Goal: Answer question/provide support: Share knowledge or assist other users

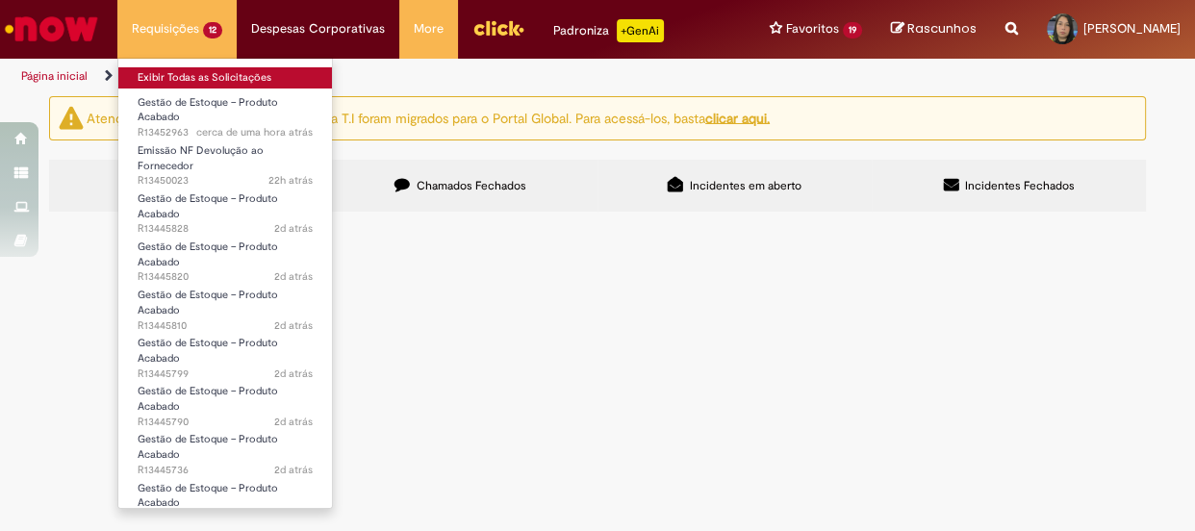
click at [194, 67] on link "Exibir Todas as Solicitações" at bounding box center [225, 77] width 214 height 21
click at [230, 72] on link "Exibir Todas as Solicitações" at bounding box center [225, 77] width 214 height 21
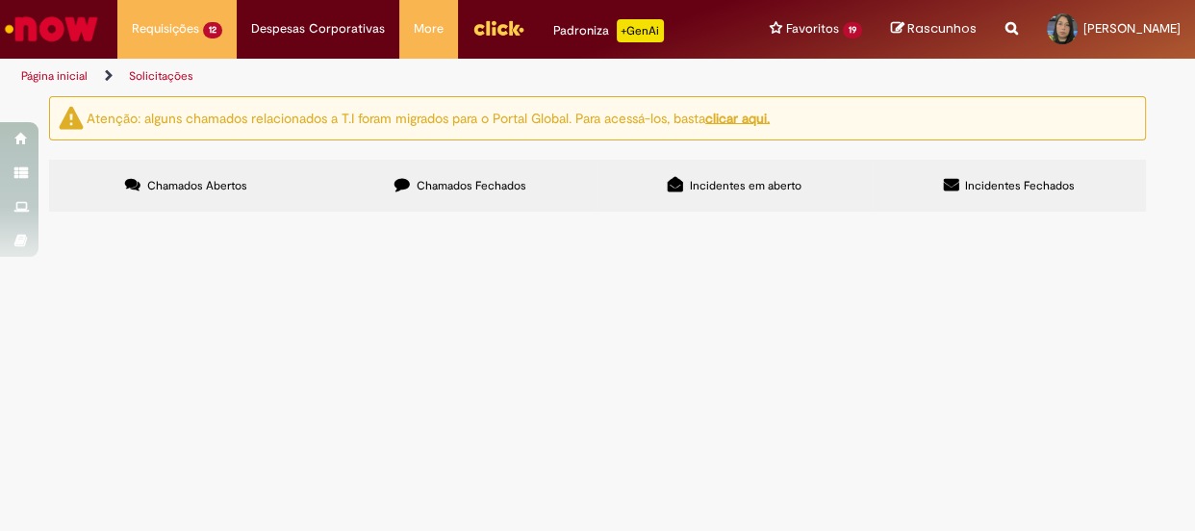
click at [210, 191] on span "Chamados Abertos" at bounding box center [197, 185] width 100 height 15
click at [0, 0] on span "DOC LANÇAMENTO 4936547235" at bounding box center [0, 0] width 0 height 0
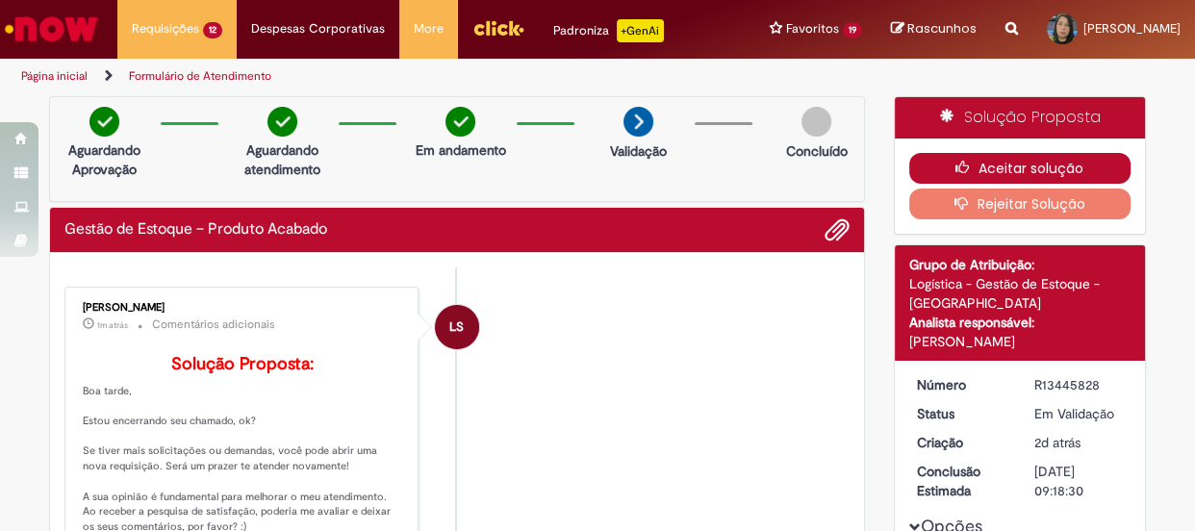
click at [1038, 156] on button "Aceitar solução" at bounding box center [1020, 168] width 222 height 31
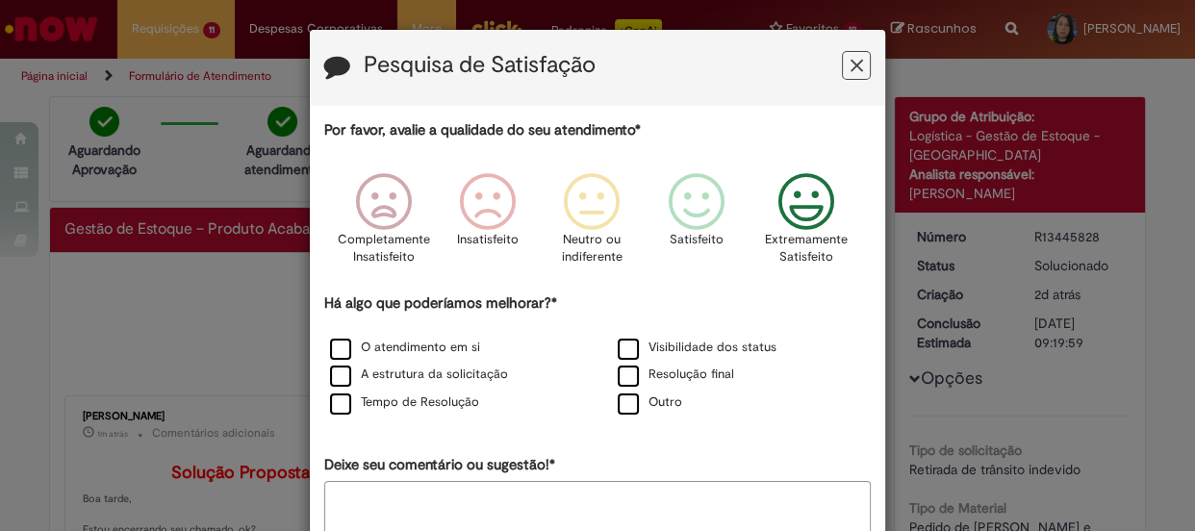
click at [820, 199] on icon "Feedback" at bounding box center [806, 202] width 72 height 58
click at [407, 343] on label "O atendimento em si" at bounding box center [405, 348] width 150 height 18
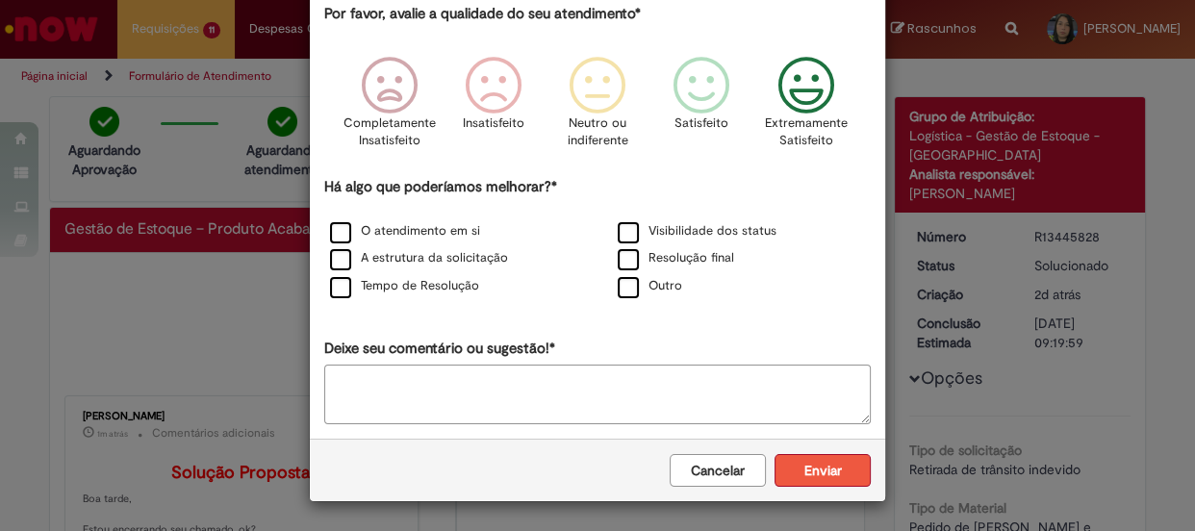
click at [801, 466] on button "Enviar" at bounding box center [823, 470] width 96 height 33
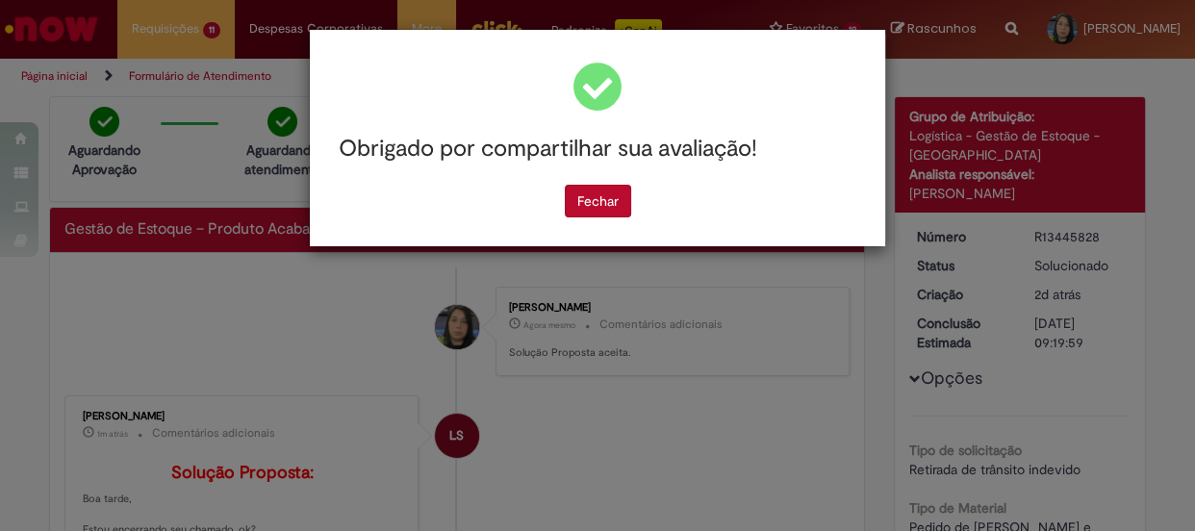
scroll to position [0, 0]
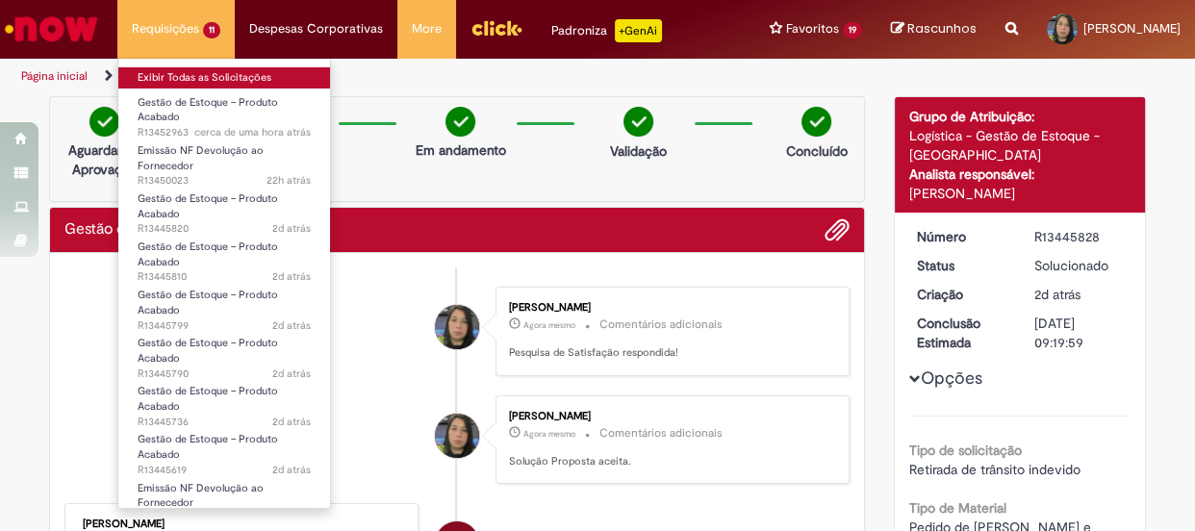
click at [204, 75] on link "Exibir Todas as Solicitações" at bounding box center [224, 77] width 212 height 21
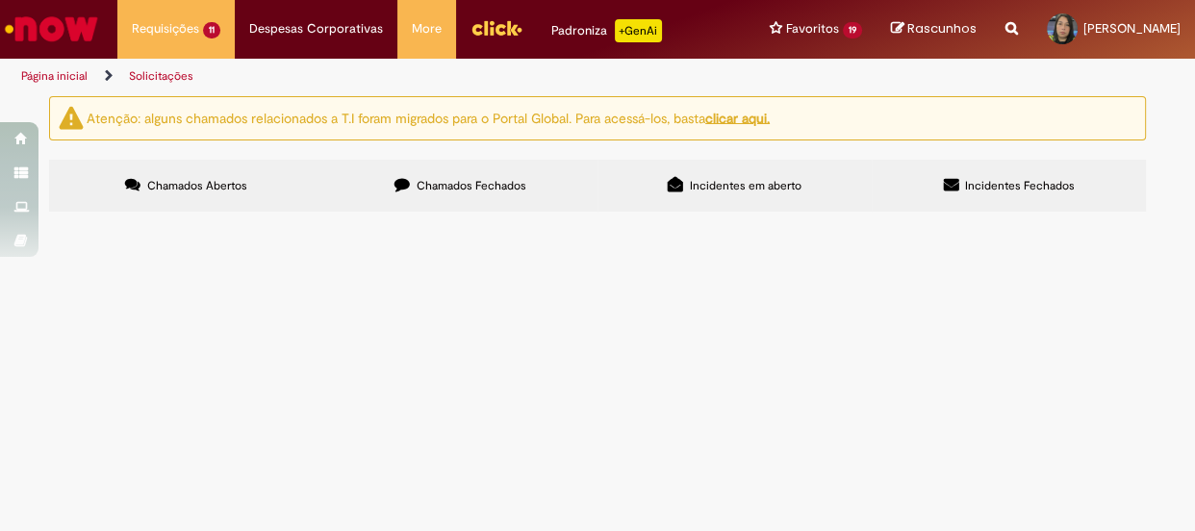
click at [0, 0] on span "DOC DE LANÇAMENTO 4932959421" at bounding box center [0, 0] width 0 height 0
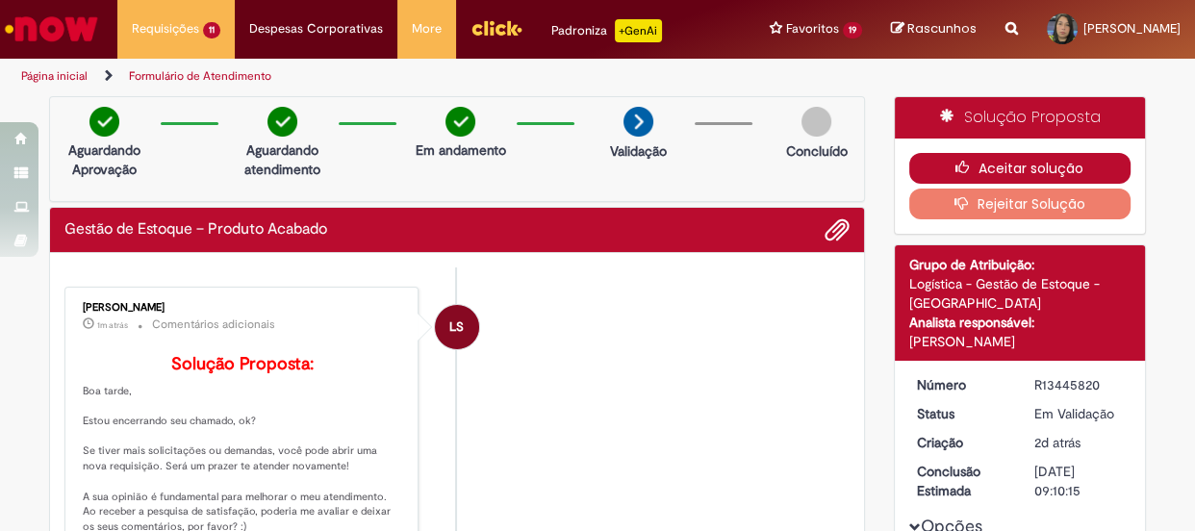
click at [1015, 170] on button "Aceitar solução" at bounding box center [1020, 168] width 222 height 31
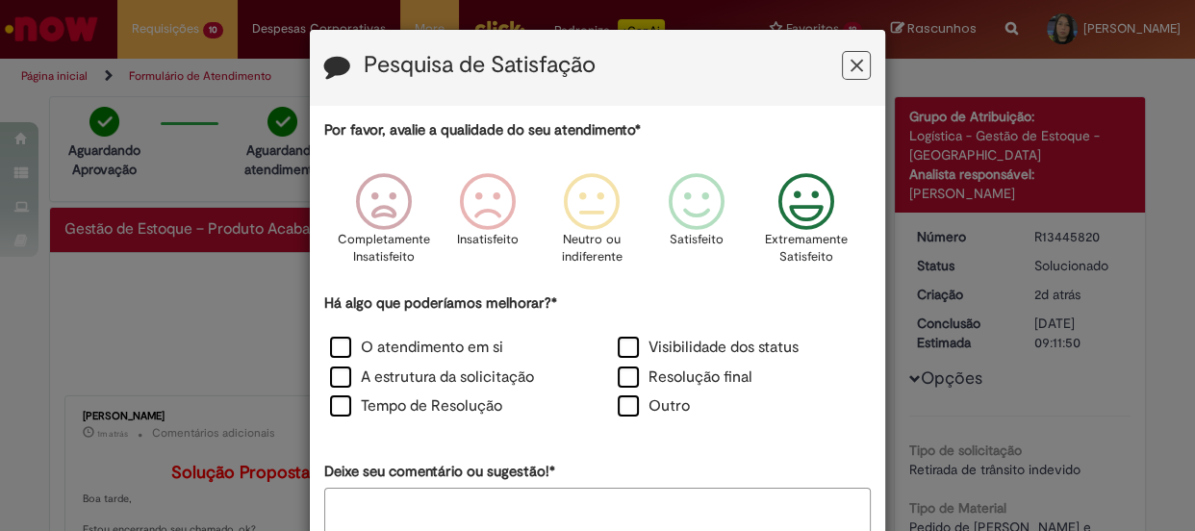
click at [780, 215] on icon "Feedback" at bounding box center [806, 202] width 72 height 58
click at [445, 344] on label "O atendimento em si" at bounding box center [416, 348] width 173 height 22
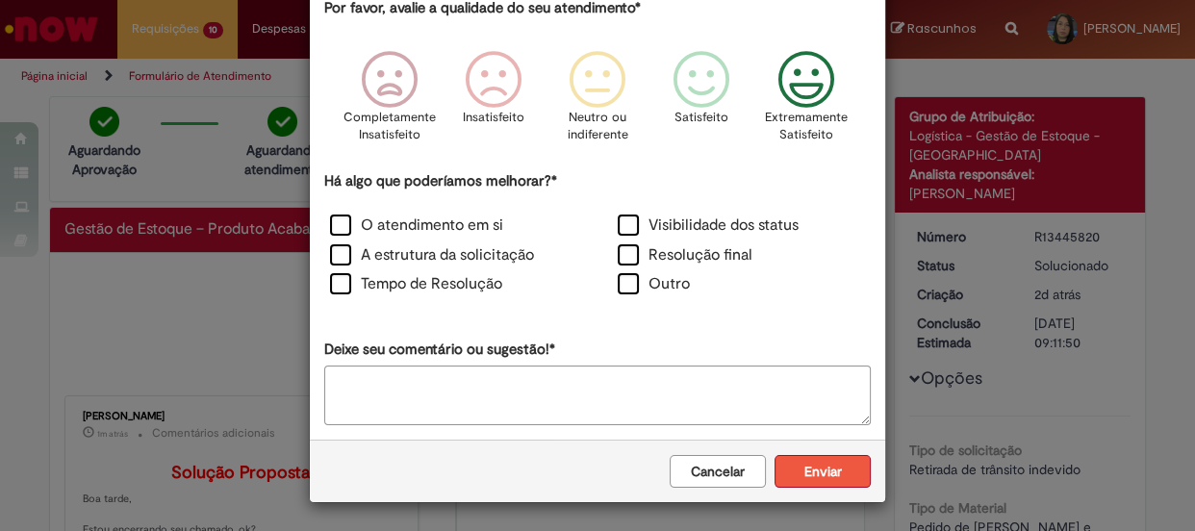
click at [824, 463] on button "Enviar" at bounding box center [823, 471] width 96 height 33
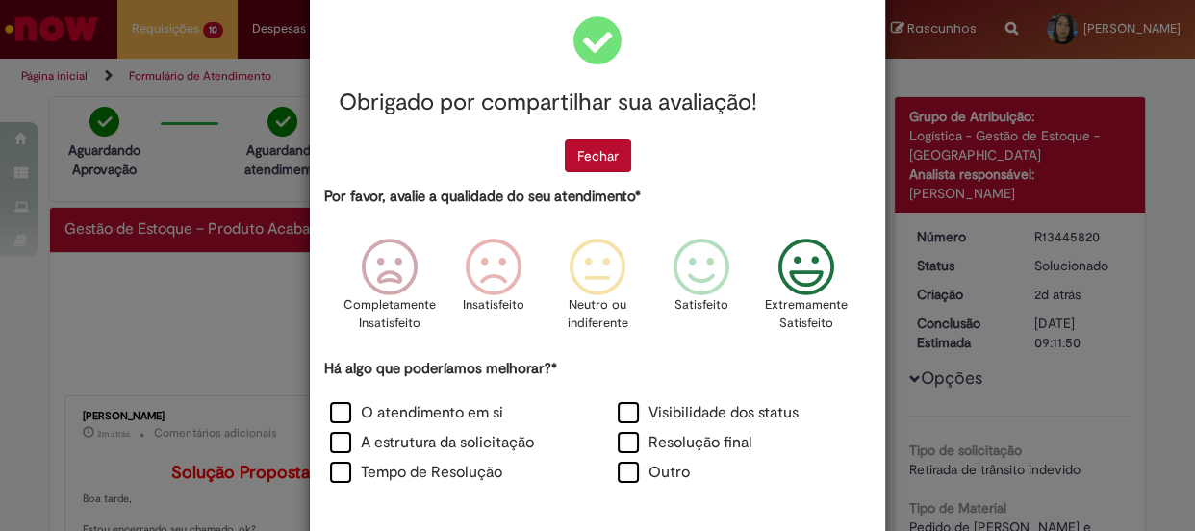
scroll to position [0, 0]
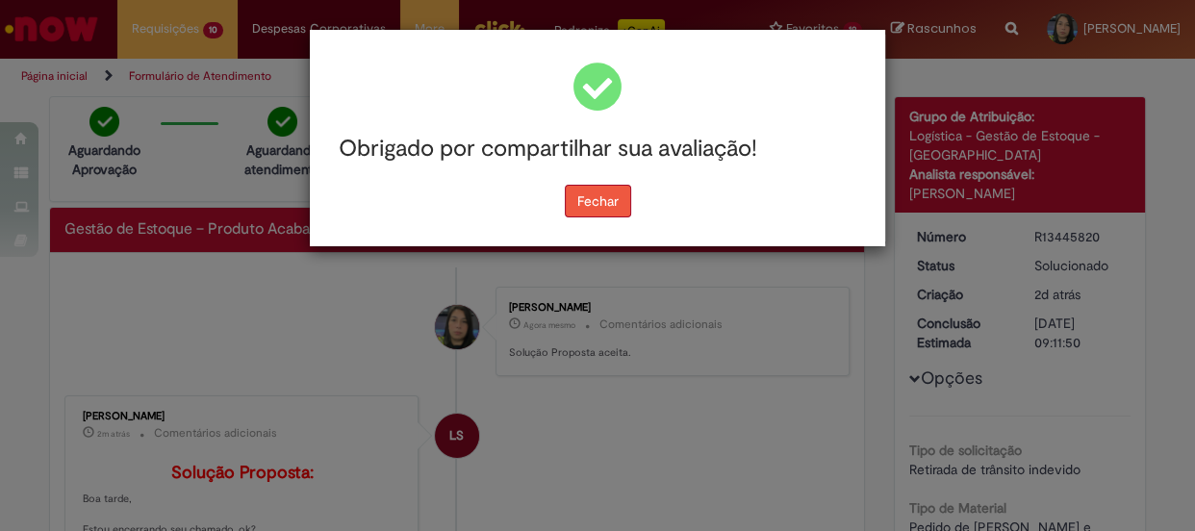
click at [602, 204] on button "Fechar" at bounding box center [598, 201] width 66 height 33
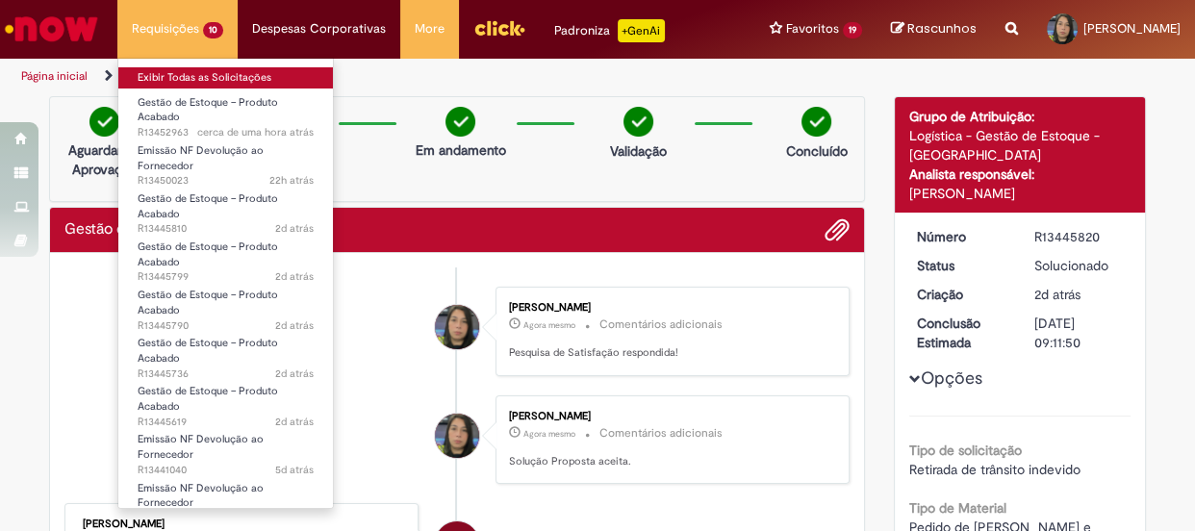
click at [192, 81] on link "Exibir Todas as Solicitações" at bounding box center [225, 77] width 215 height 21
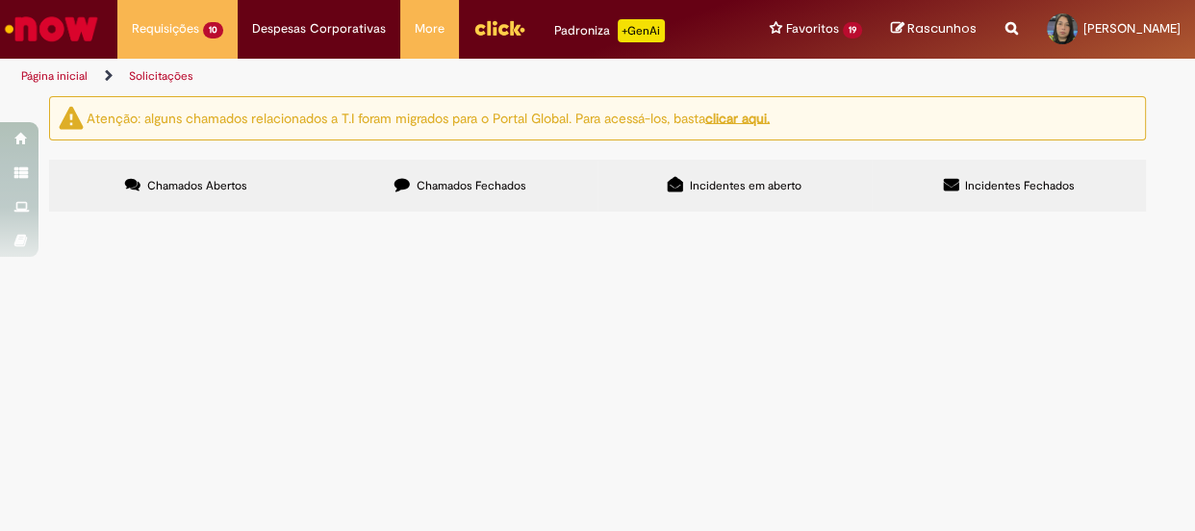
click at [0, 0] on span "DOC LANÇAMENTO 4930767224" at bounding box center [0, 0] width 0 height 0
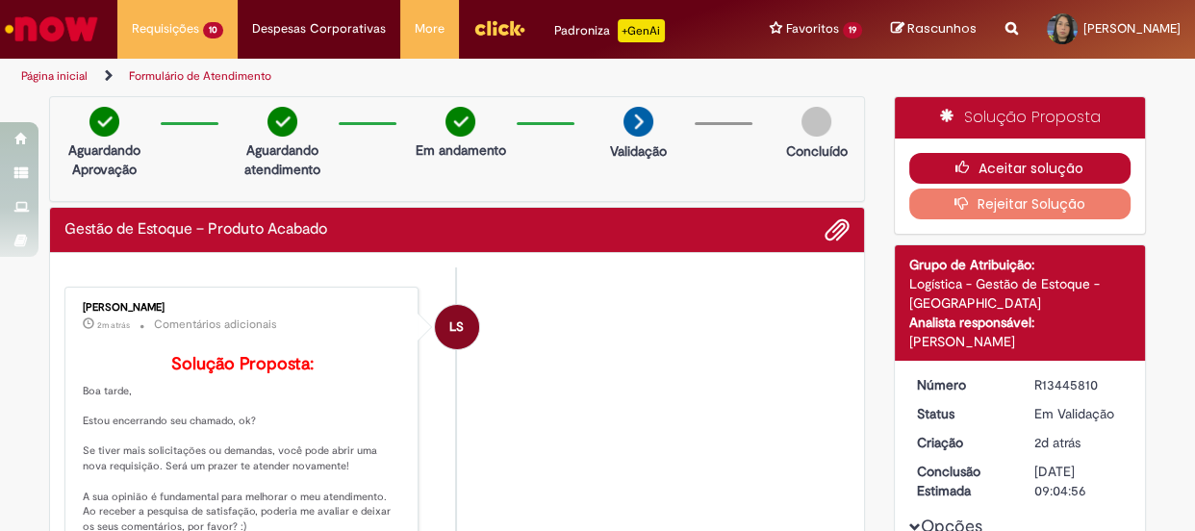
click at [1083, 171] on button "Aceitar solução" at bounding box center [1020, 168] width 222 height 31
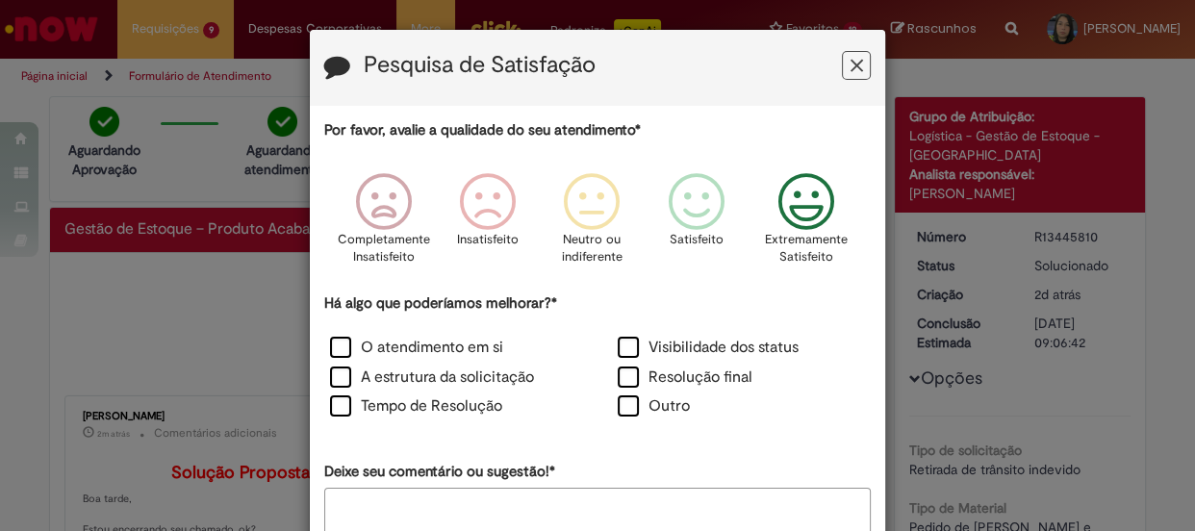
click at [815, 202] on icon "Feedback" at bounding box center [806, 202] width 72 height 58
click at [468, 345] on label "O atendimento em si" at bounding box center [416, 348] width 173 height 22
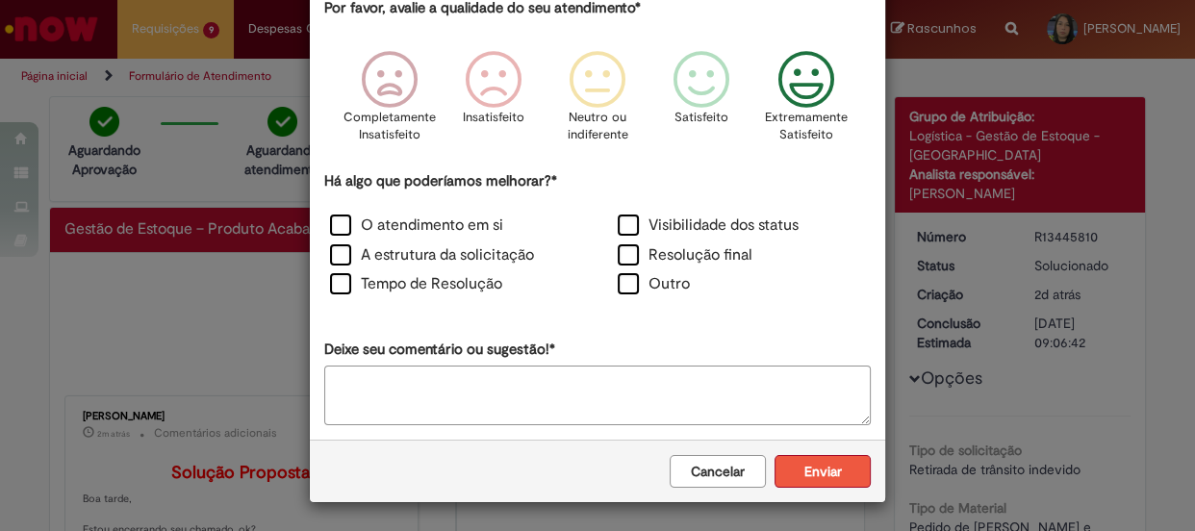
click at [780, 466] on button "Enviar" at bounding box center [823, 471] width 96 height 33
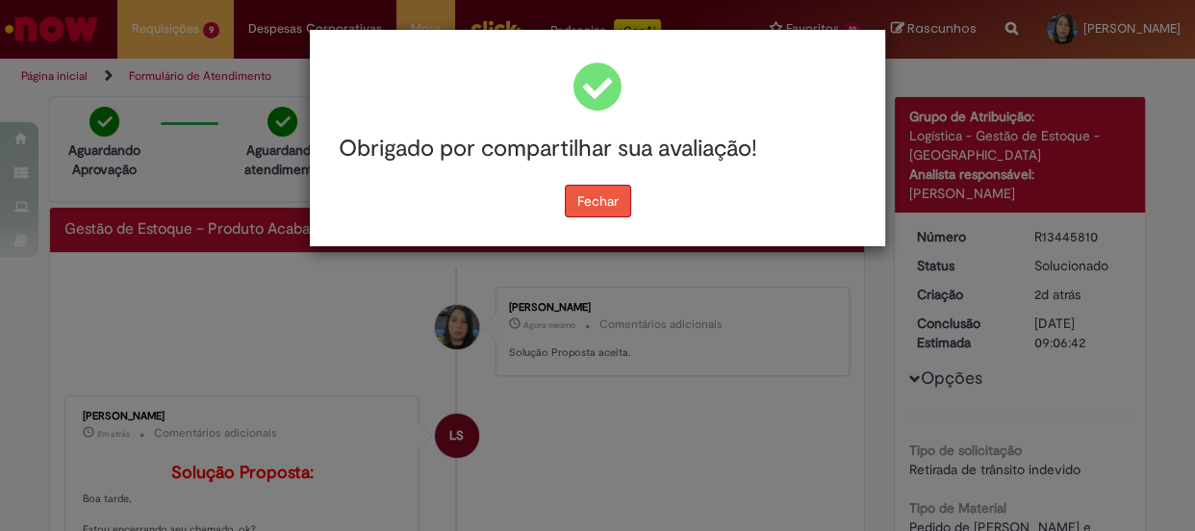
click at [592, 194] on button "Fechar" at bounding box center [598, 201] width 66 height 33
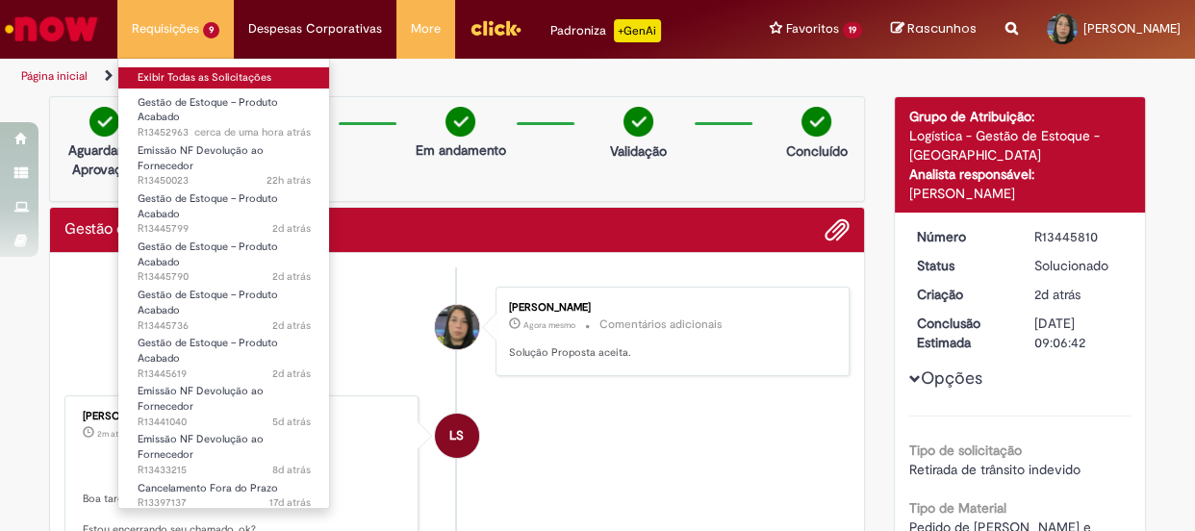
click at [198, 78] on link "Exibir Todas as Solicitações" at bounding box center [224, 77] width 212 height 21
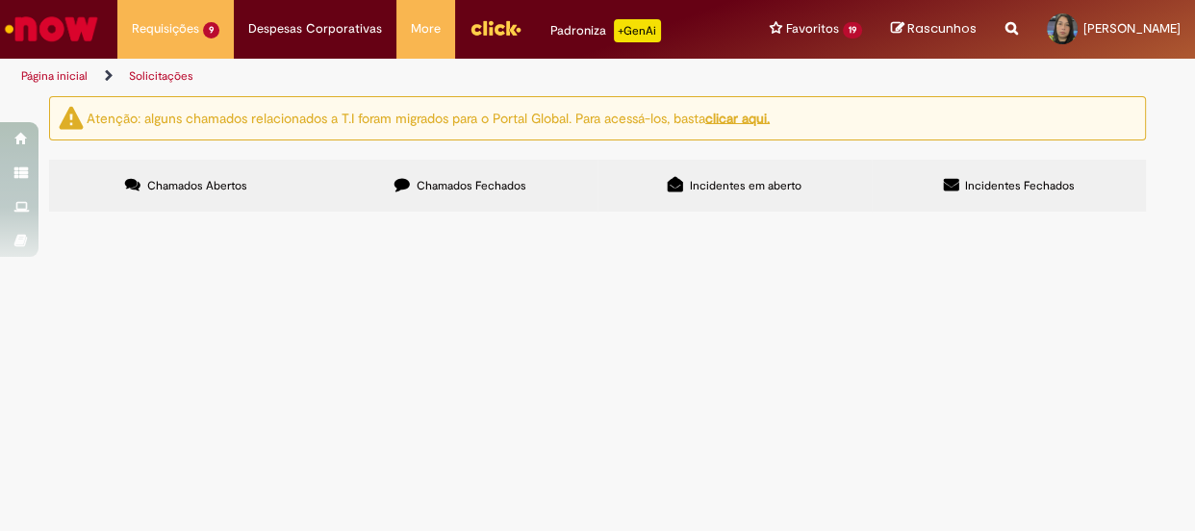
click at [0, 0] on span "DOC LANÇAMENTO 4930221650" at bounding box center [0, 0] width 0 height 0
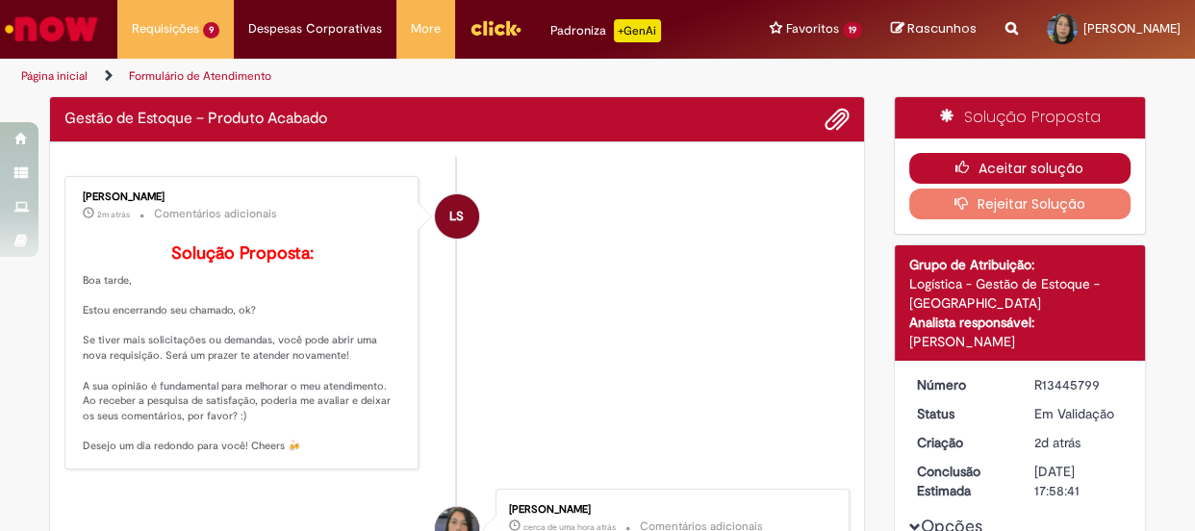
click at [1020, 165] on button "Aceitar solução" at bounding box center [1020, 168] width 222 height 31
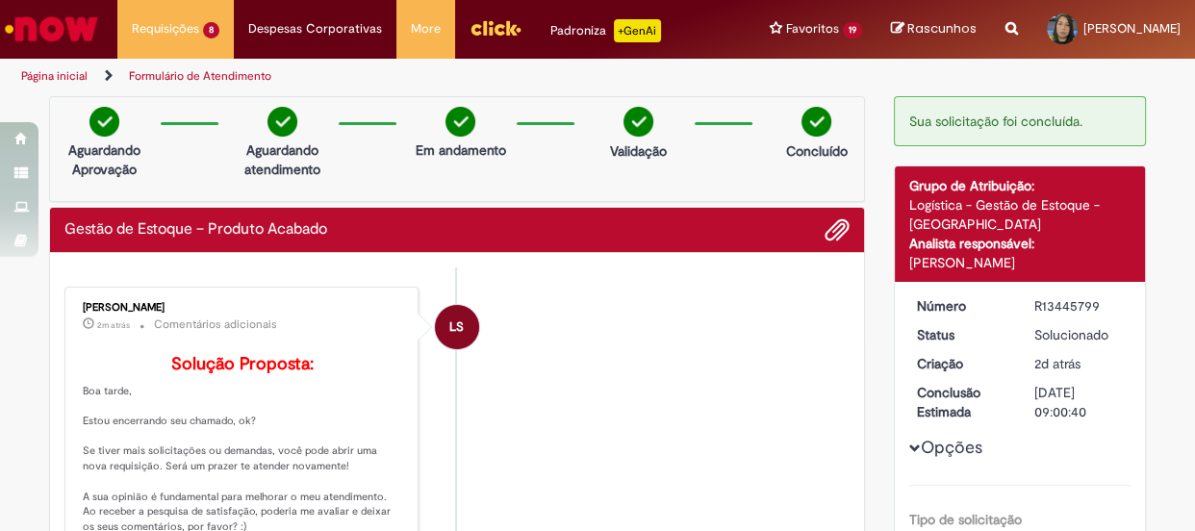
scroll to position [262, 0]
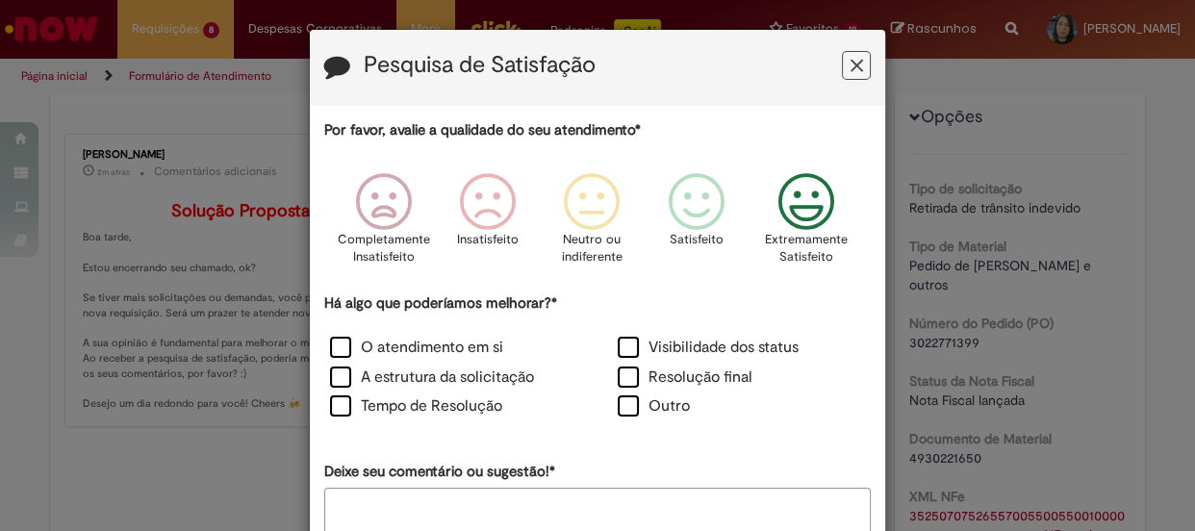
drag, startPoint x: 816, startPoint y: 217, endPoint x: 776, endPoint y: 240, distance: 46.6
click at [816, 214] on icon "Feedback" at bounding box center [806, 202] width 72 height 58
click at [479, 345] on label "O atendimento em si" at bounding box center [416, 348] width 173 height 22
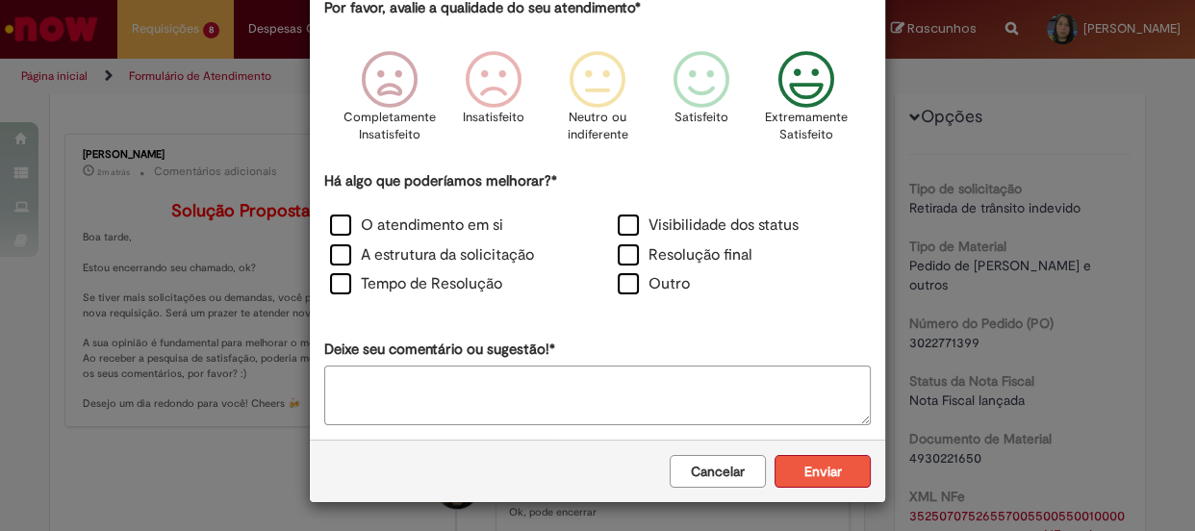
click at [806, 480] on button "Enviar" at bounding box center [823, 471] width 96 height 33
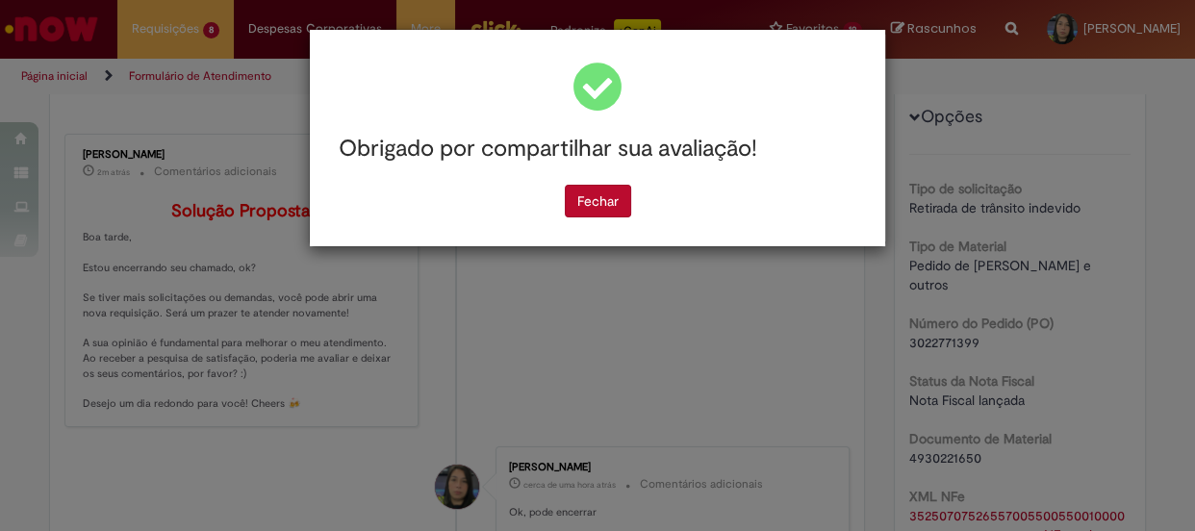
scroll to position [0, 0]
click at [586, 205] on button "Fechar" at bounding box center [598, 201] width 66 height 33
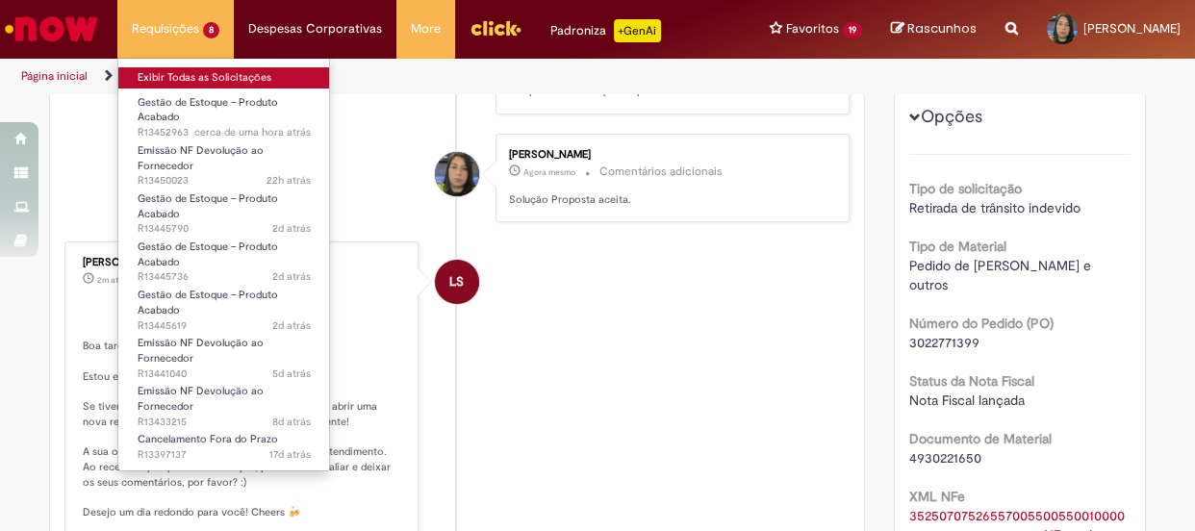
click at [243, 76] on link "Exibir Todas as Solicitações" at bounding box center [224, 77] width 212 height 21
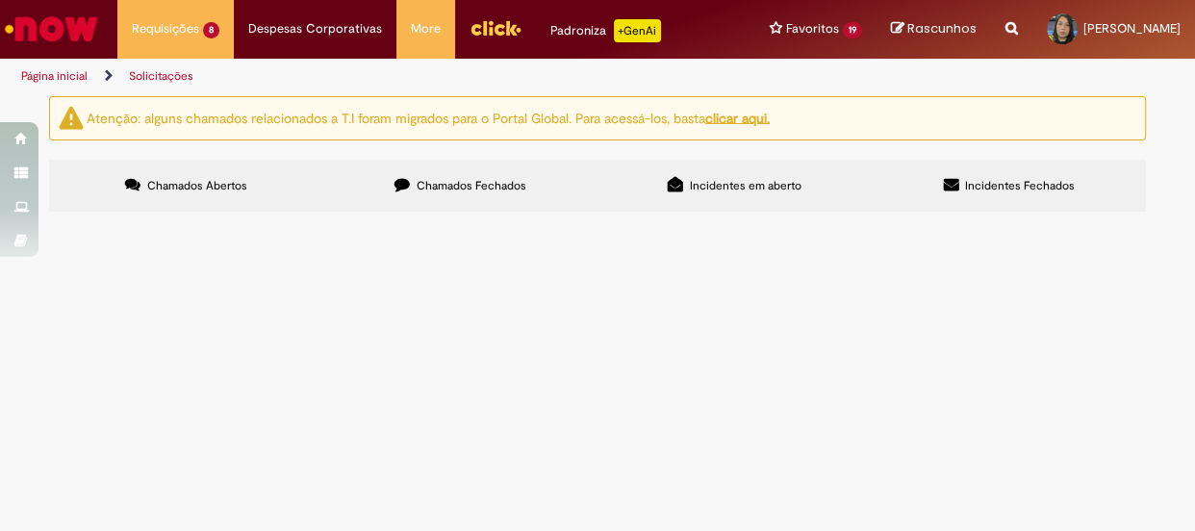
click at [0, 0] on span "NF LANÇADA 4937158169" at bounding box center [0, 0] width 0 height 0
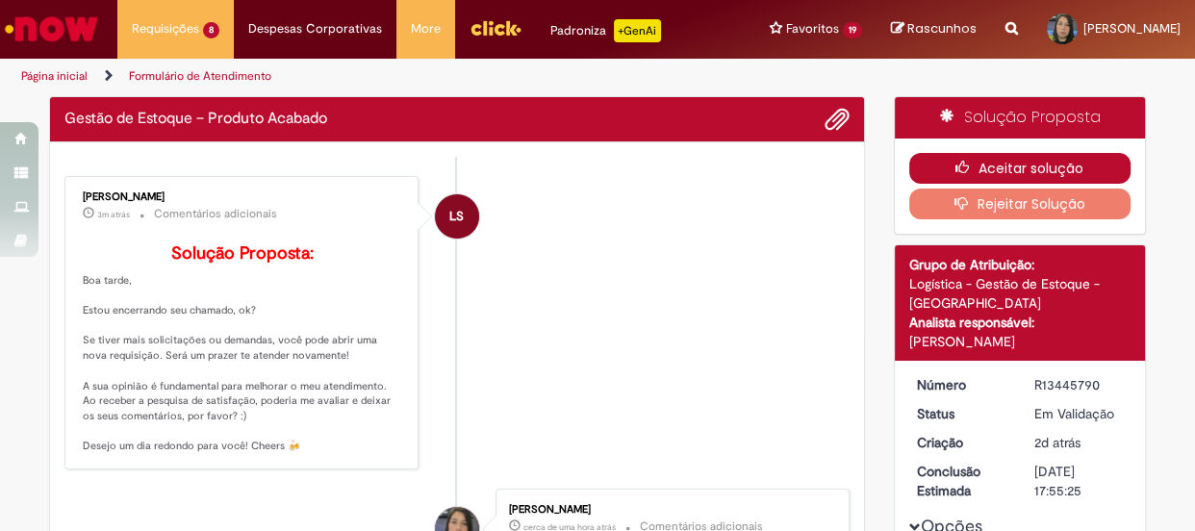
click at [1030, 166] on button "Aceitar solução" at bounding box center [1020, 168] width 222 height 31
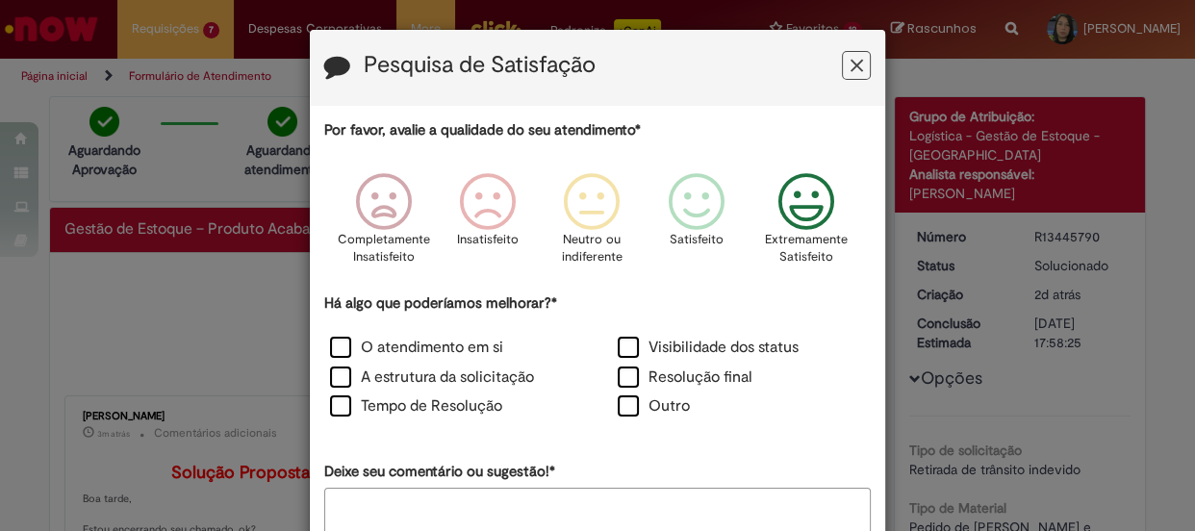
click at [801, 205] on icon "Feedback" at bounding box center [806, 202] width 72 height 58
click at [465, 351] on label "O atendimento em si" at bounding box center [416, 348] width 173 height 22
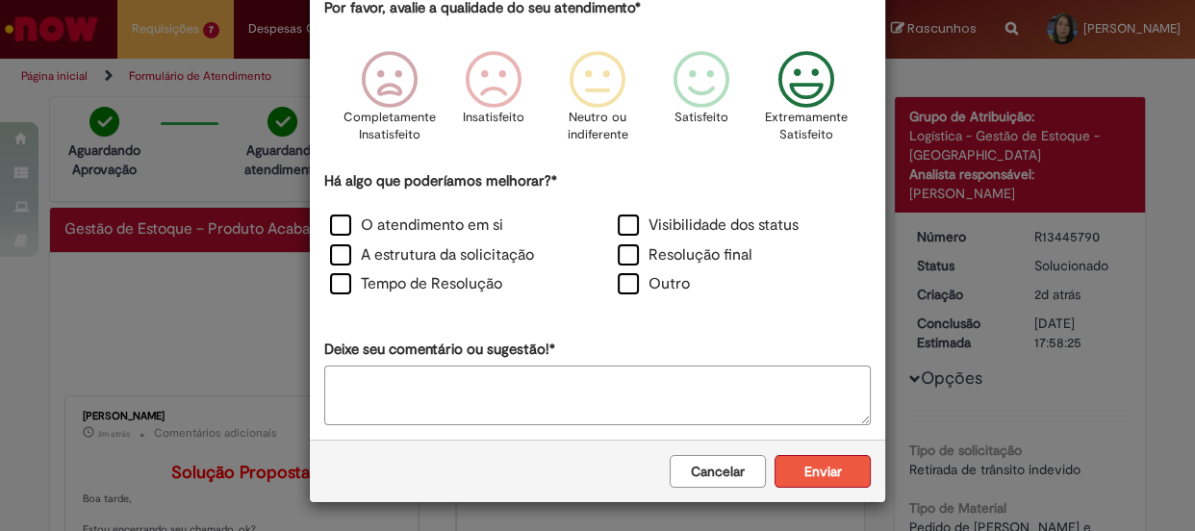
click at [808, 472] on button "Enviar" at bounding box center [823, 471] width 96 height 33
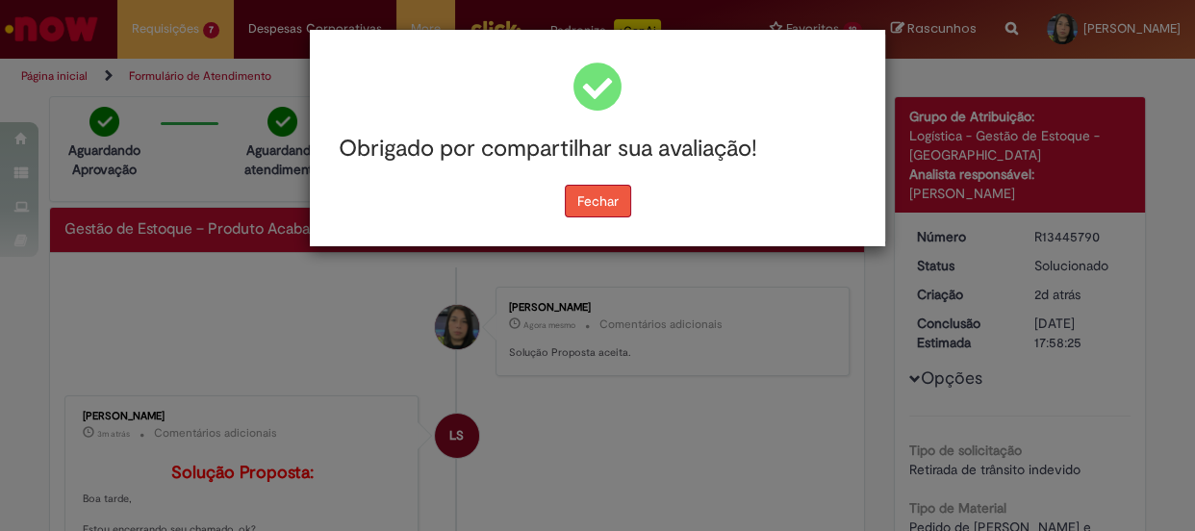
click at [601, 198] on button "Fechar" at bounding box center [598, 201] width 66 height 33
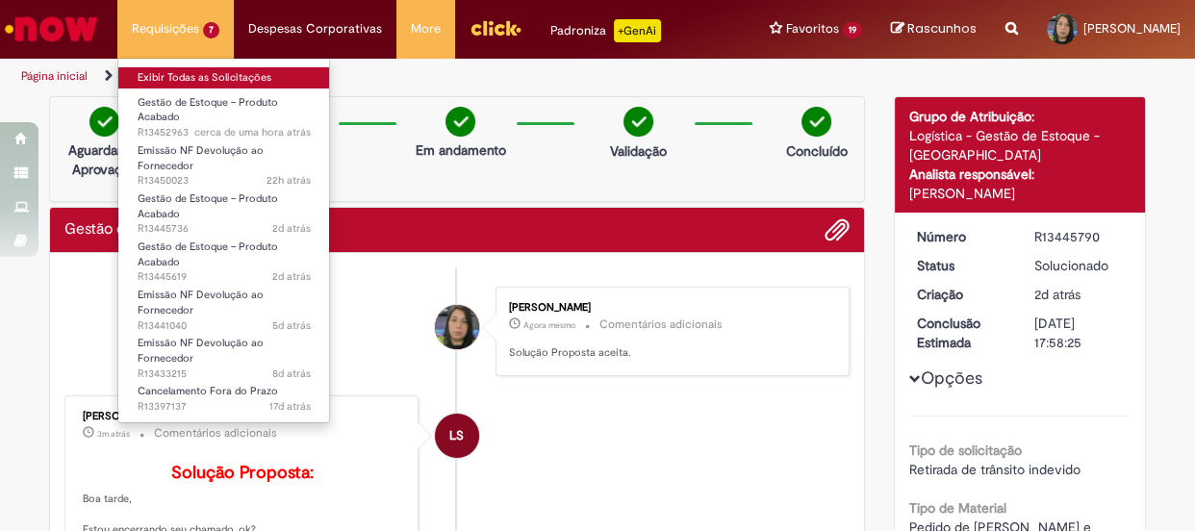
click at [189, 74] on link "Exibir Todas as Solicitações" at bounding box center [224, 77] width 212 height 21
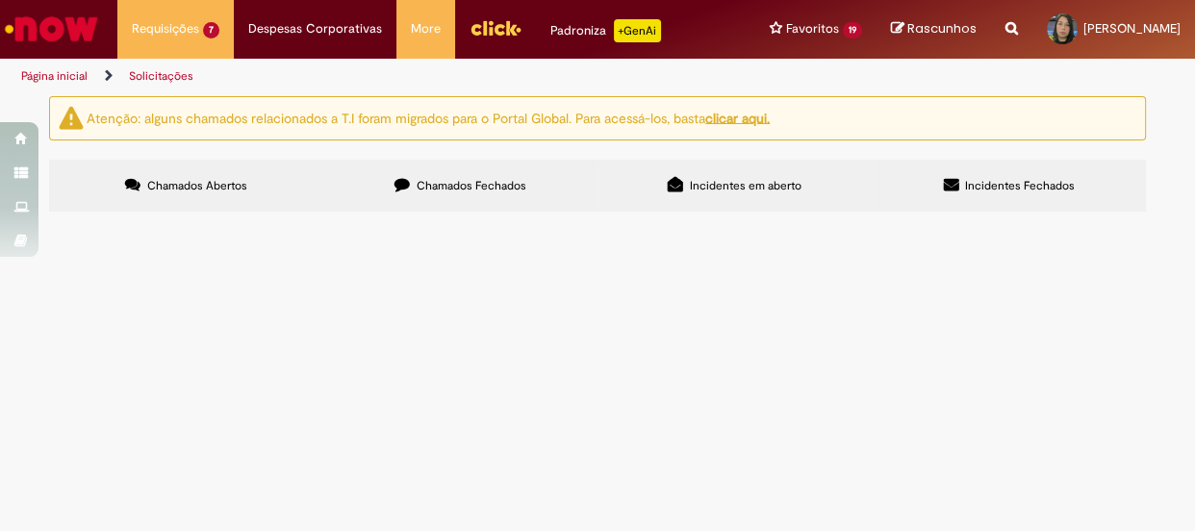
click at [0, 0] on span "NF LANÇADA 4937148570" at bounding box center [0, 0] width 0 height 0
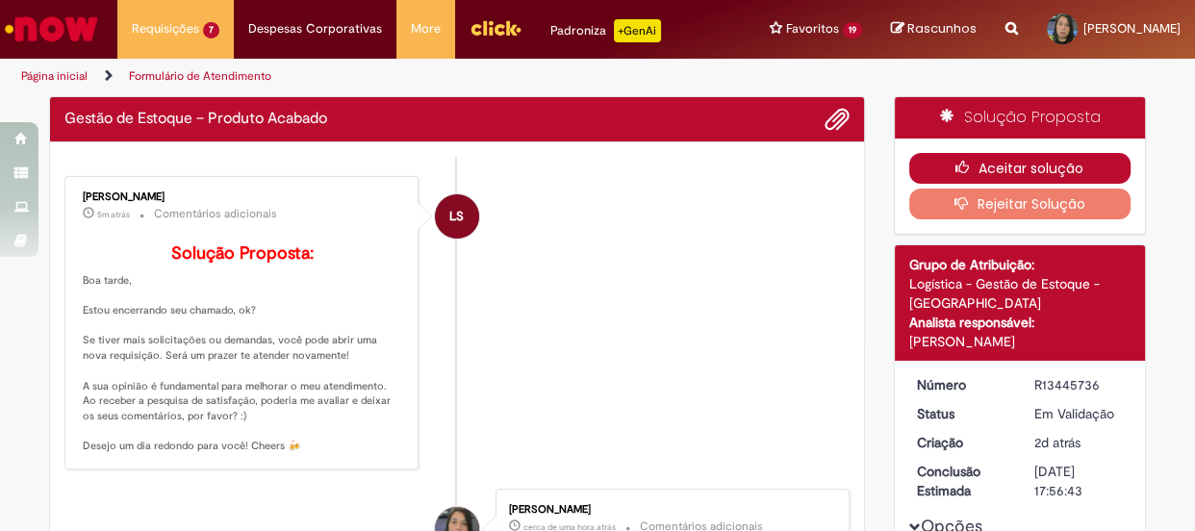
click at [995, 164] on button "Aceitar solução" at bounding box center [1020, 168] width 222 height 31
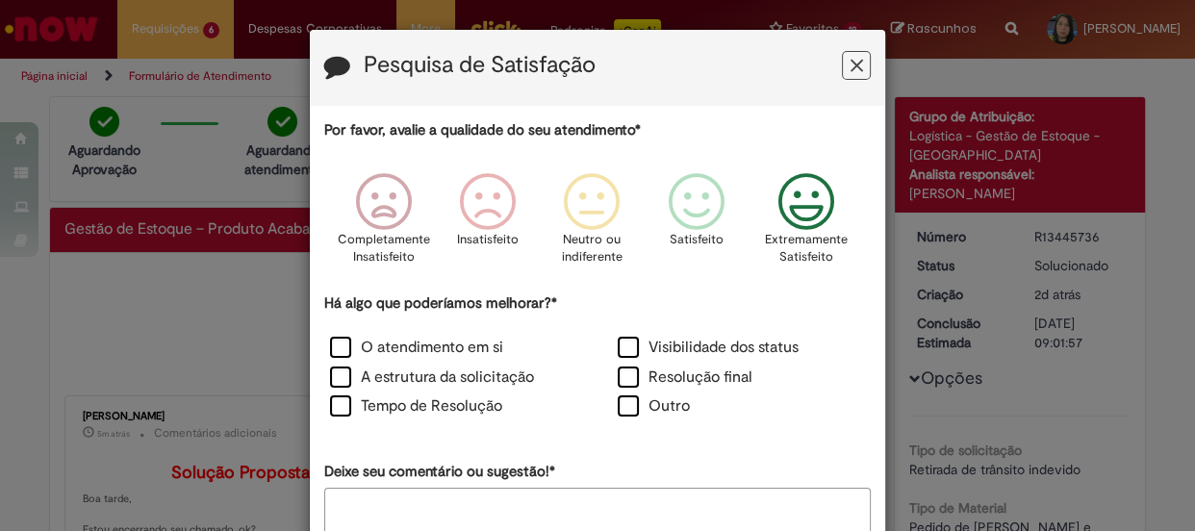
drag, startPoint x: 797, startPoint y: 211, endPoint x: 773, endPoint y: 226, distance: 28.6
click at [797, 212] on icon "Feedback" at bounding box center [806, 202] width 72 height 58
click at [451, 351] on label "O atendimento em si" at bounding box center [416, 348] width 173 height 22
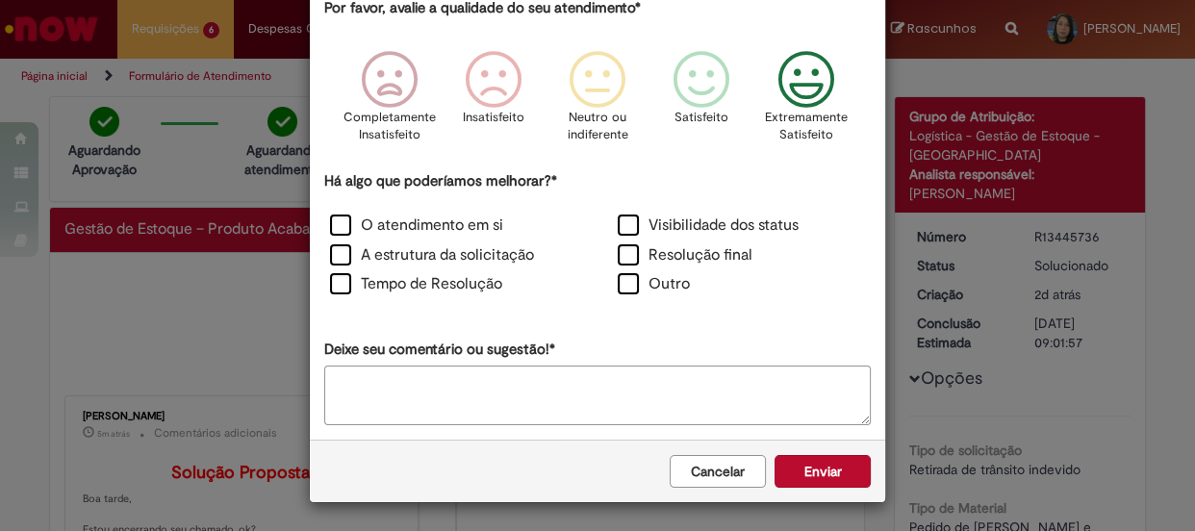
click at [808, 471] on button "Enviar" at bounding box center [823, 471] width 96 height 33
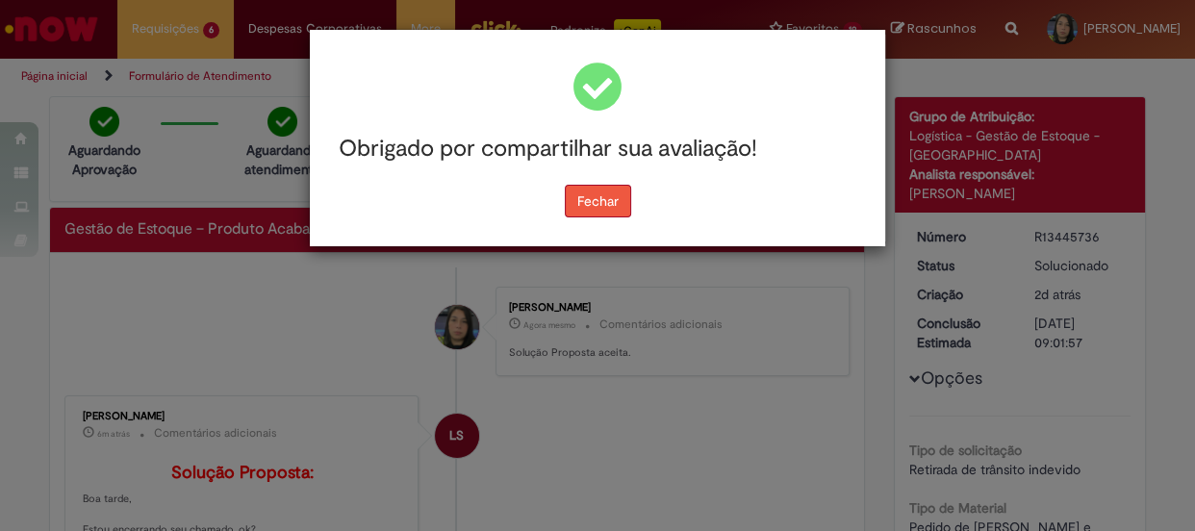
click at [601, 200] on button "Fechar" at bounding box center [598, 201] width 66 height 33
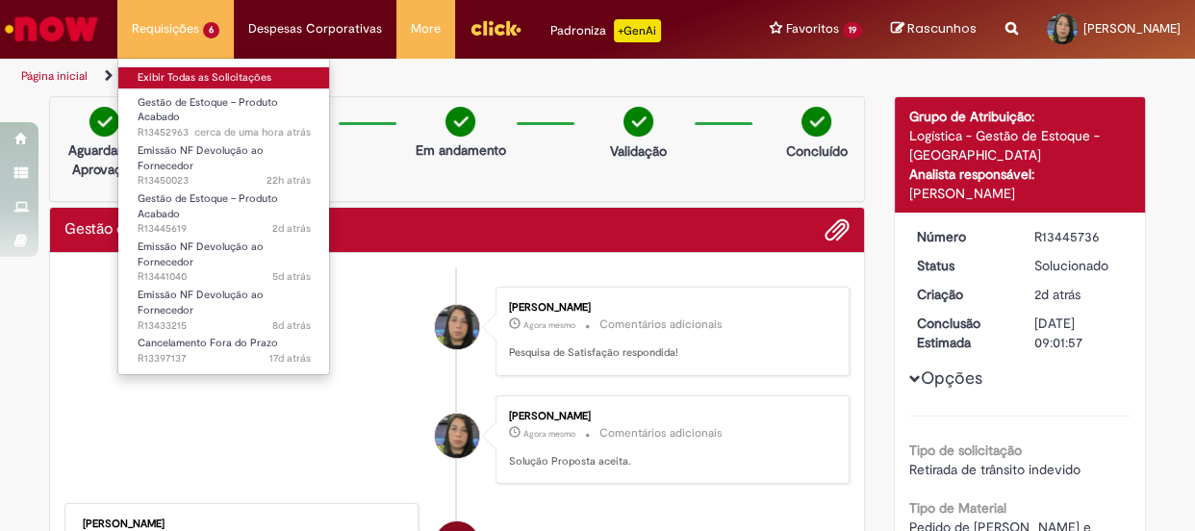
click at [205, 77] on link "Exibir Todas as Solicitações" at bounding box center [224, 77] width 212 height 21
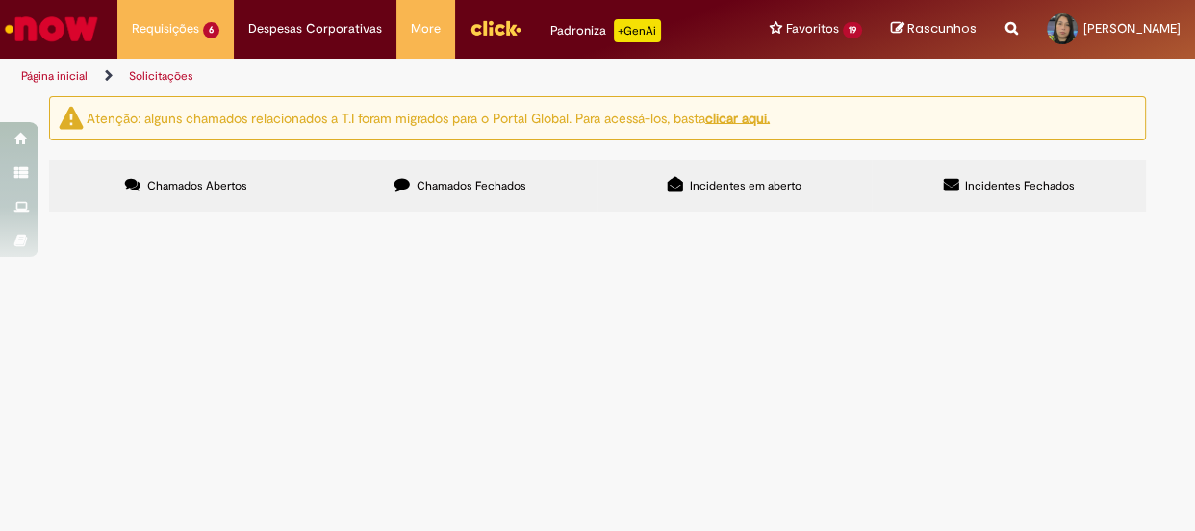
scroll to position [94, 0]
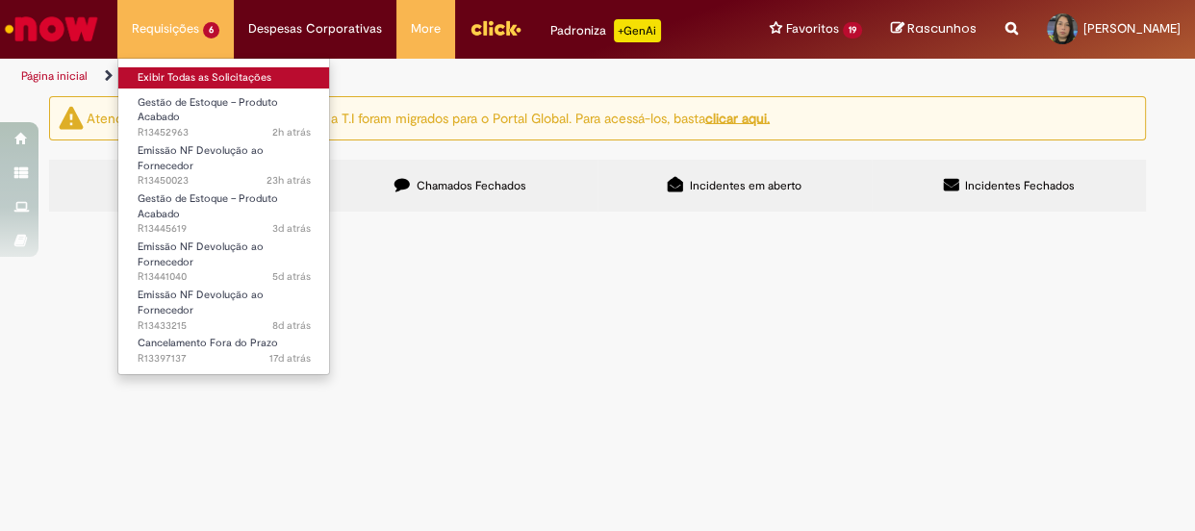
click at [182, 79] on link "Exibir Todas as Solicitações" at bounding box center [224, 77] width 212 height 21
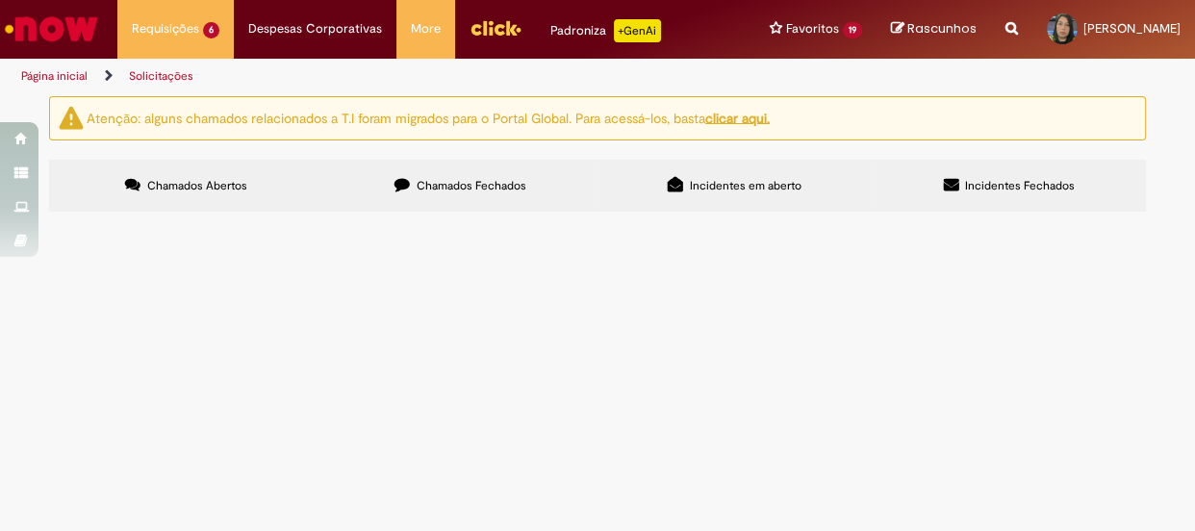
click at [0, 0] on span "CAR 85817" at bounding box center [0, 0] width 0 height 0
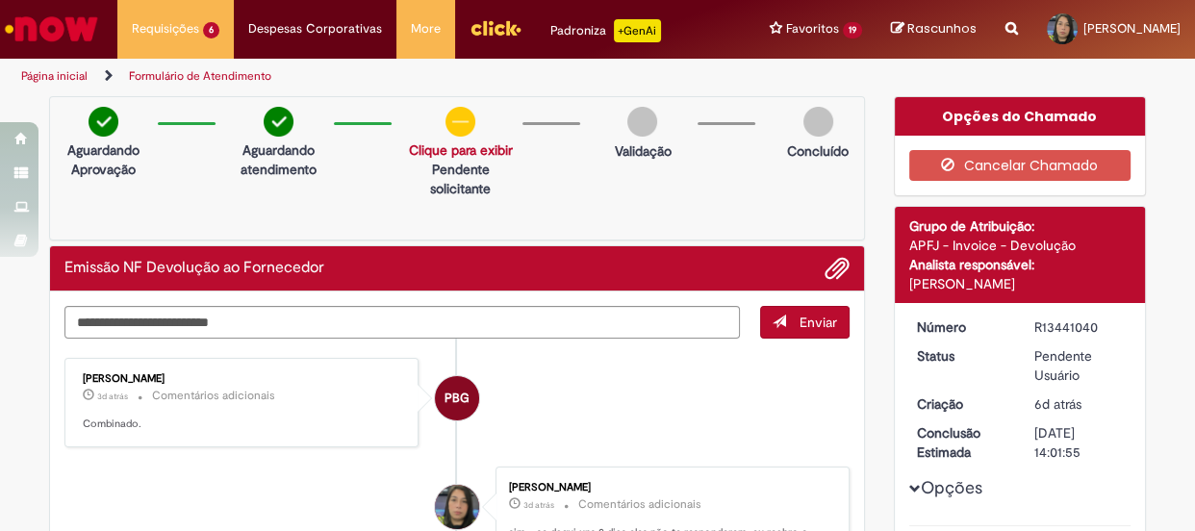
click at [78, 22] on img "Ir para a Homepage" at bounding box center [51, 29] width 99 height 38
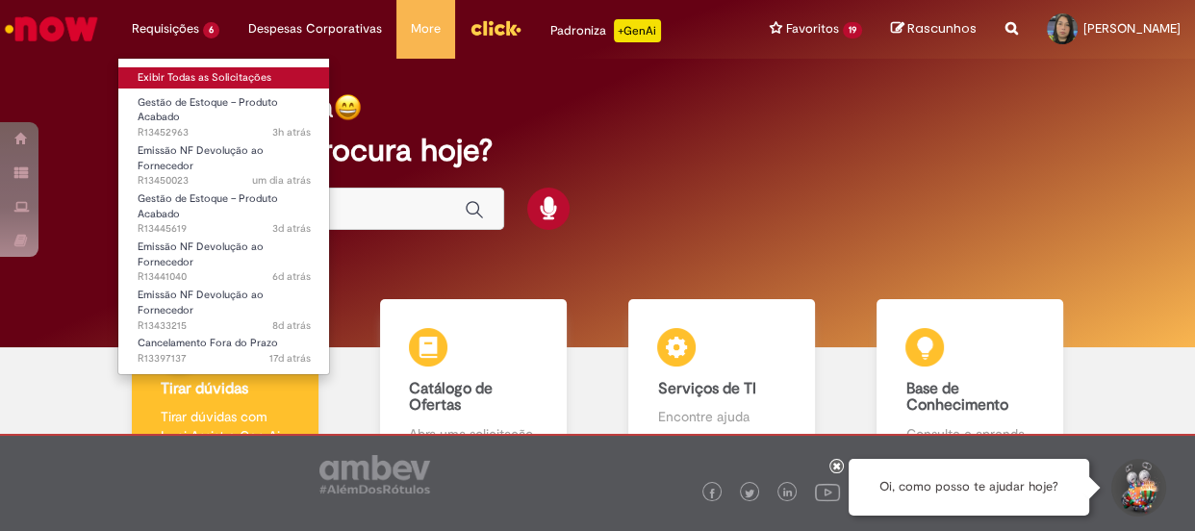
click at [213, 68] on link "Exibir Todas as Solicitações" at bounding box center [224, 77] width 212 height 21
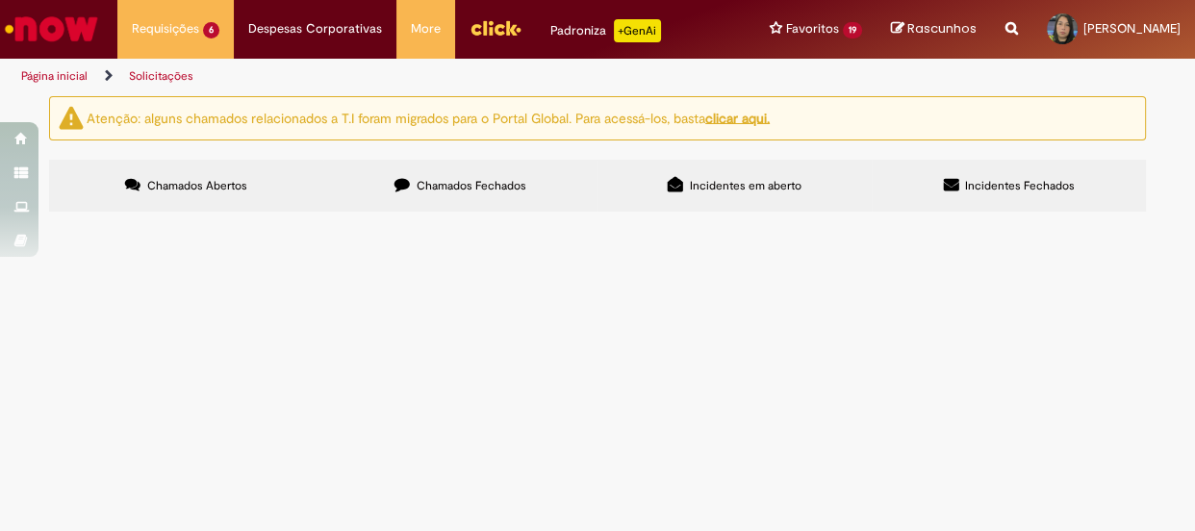
scroll to position [87, 0]
click at [0, 0] on span "NF foi cancelada via chamado de cancelamento fora do prazo R13125606" at bounding box center [0, 0] width 0 height 0
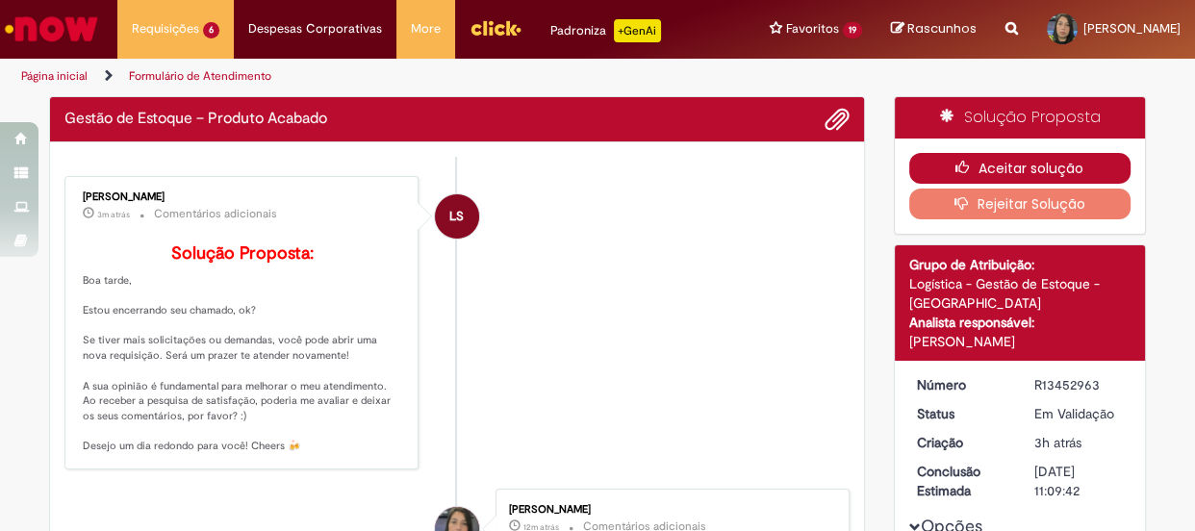
click at [1017, 157] on button "Aceitar solução" at bounding box center [1020, 168] width 222 height 31
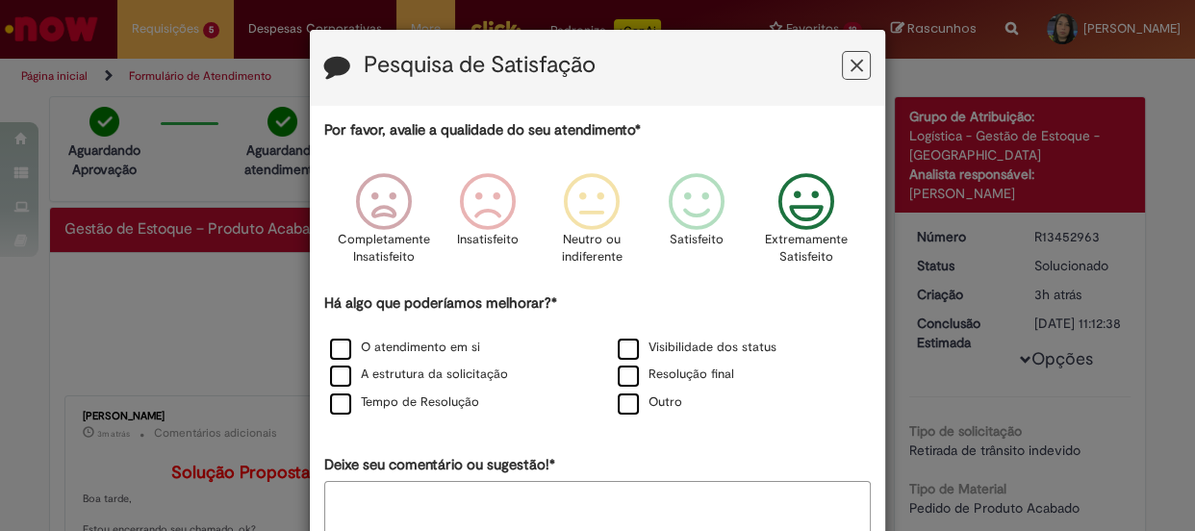
click at [800, 224] on icon "Feedback" at bounding box center [806, 202] width 72 height 58
click at [415, 347] on label "O atendimento em si" at bounding box center [405, 348] width 150 height 18
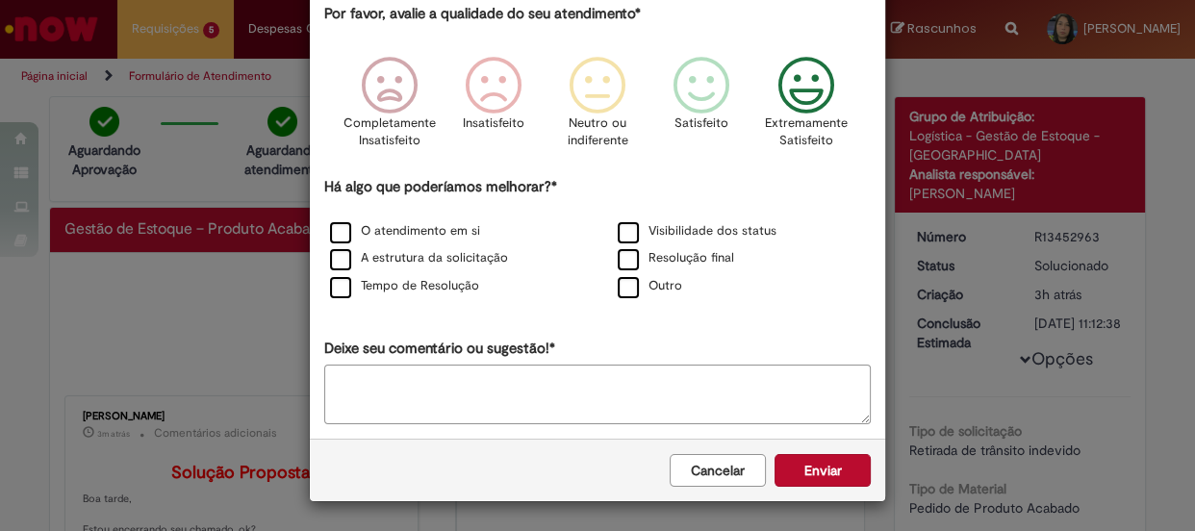
click at [823, 468] on button "Enviar" at bounding box center [823, 470] width 96 height 33
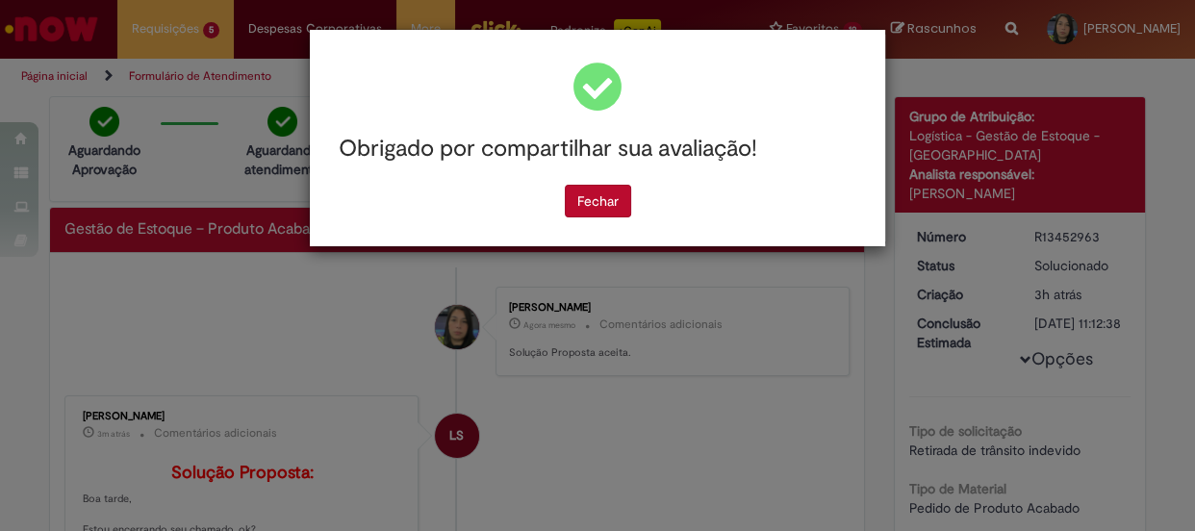
scroll to position [0, 0]
click at [597, 200] on button "Fechar" at bounding box center [598, 201] width 66 height 33
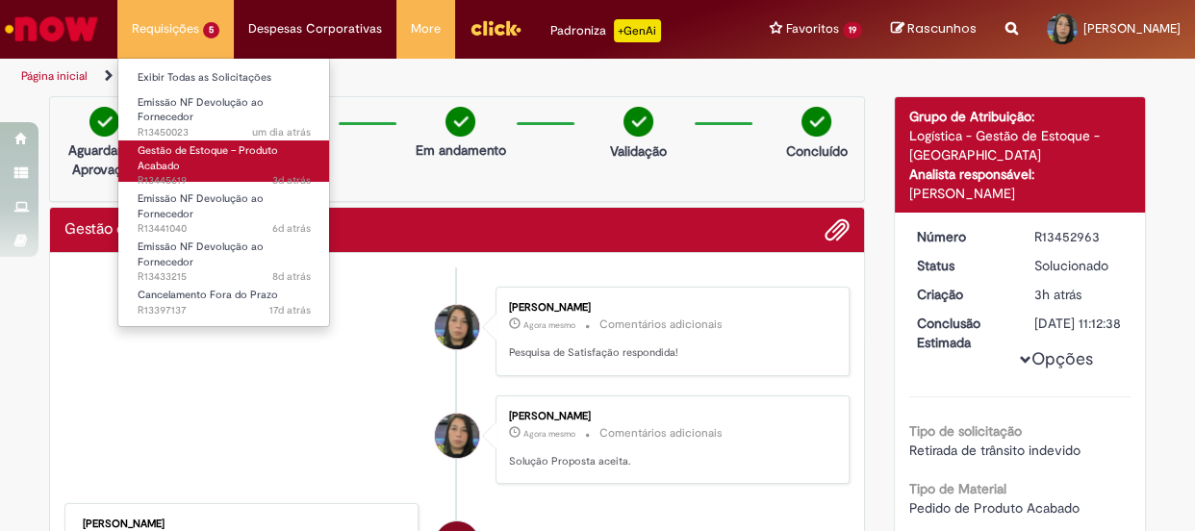
click at [201, 164] on link "Gestão de Estoque – Produto Acabado 3d atrás 3 dias atrás R13445619" at bounding box center [224, 161] width 212 height 41
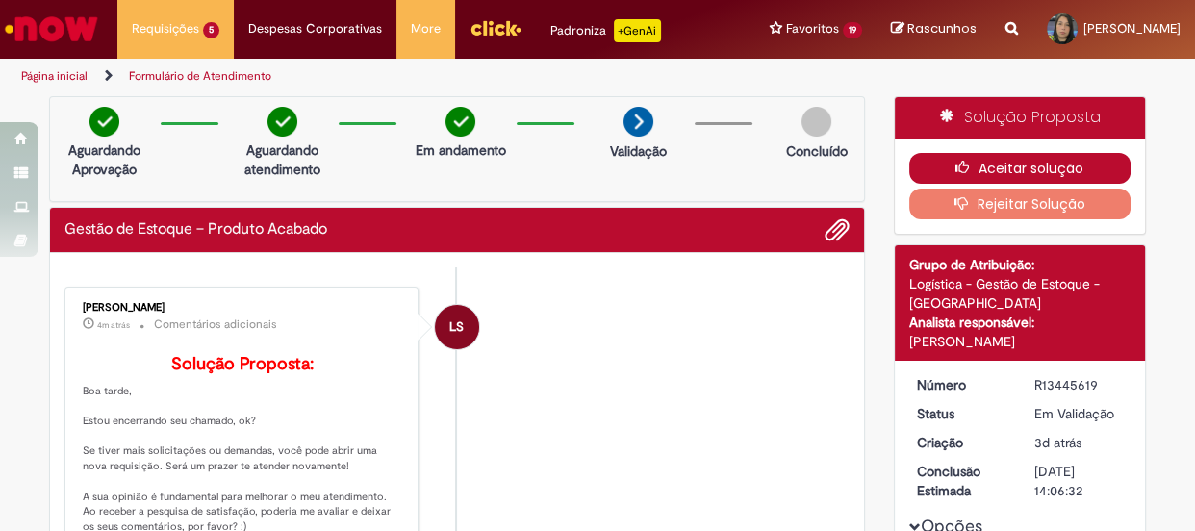
click at [1049, 166] on button "Aceitar solução" at bounding box center [1020, 168] width 222 height 31
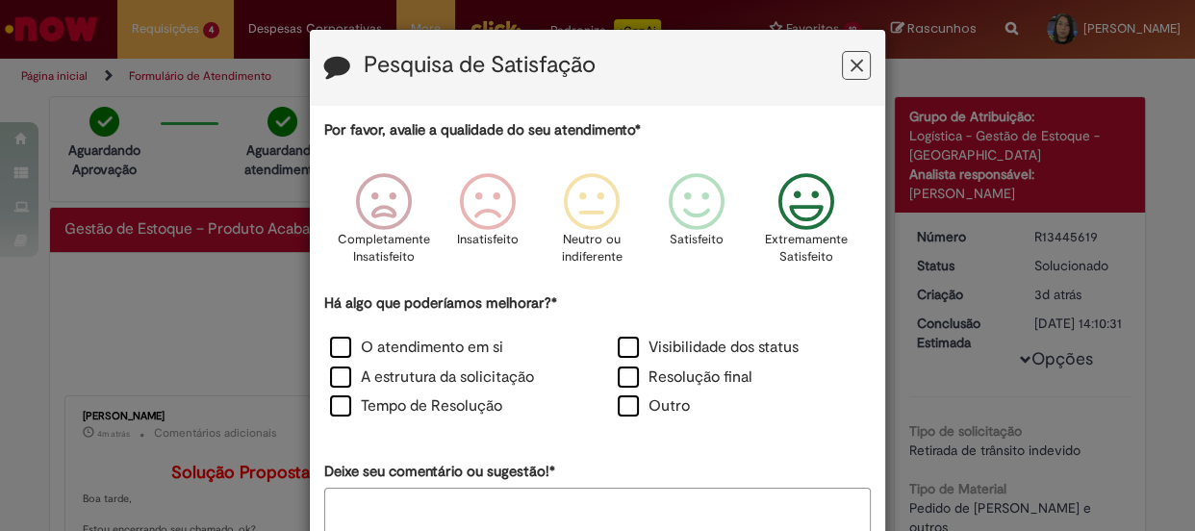
drag, startPoint x: 801, startPoint y: 215, endPoint x: 618, endPoint y: 305, distance: 204.0
click at [801, 216] on icon "Feedback" at bounding box center [806, 202] width 72 height 58
click at [430, 354] on label "O atendimento em si" at bounding box center [416, 348] width 173 height 22
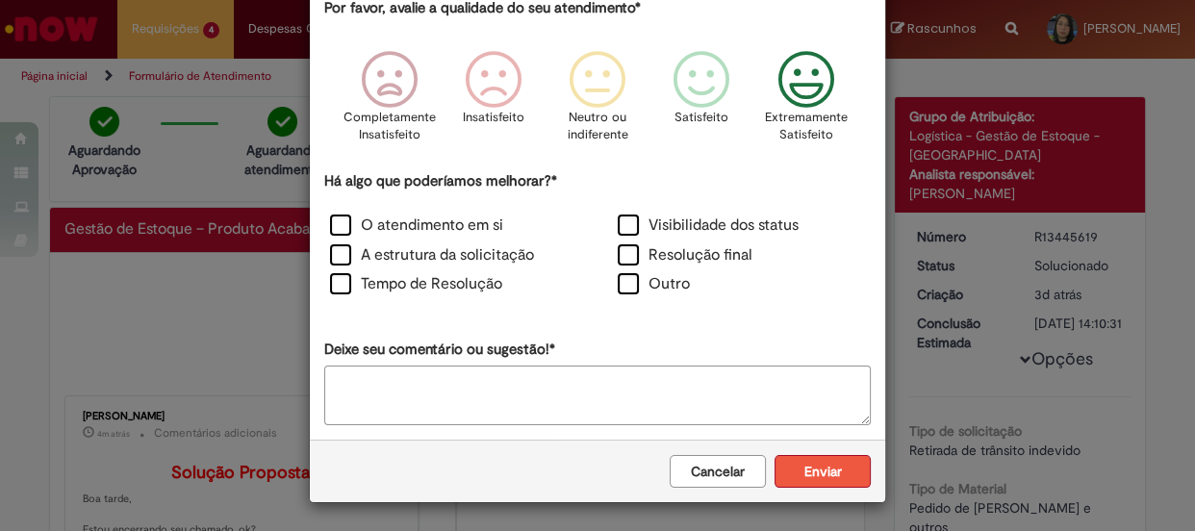
click at [815, 460] on button "Enviar" at bounding box center [823, 471] width 96 height 33
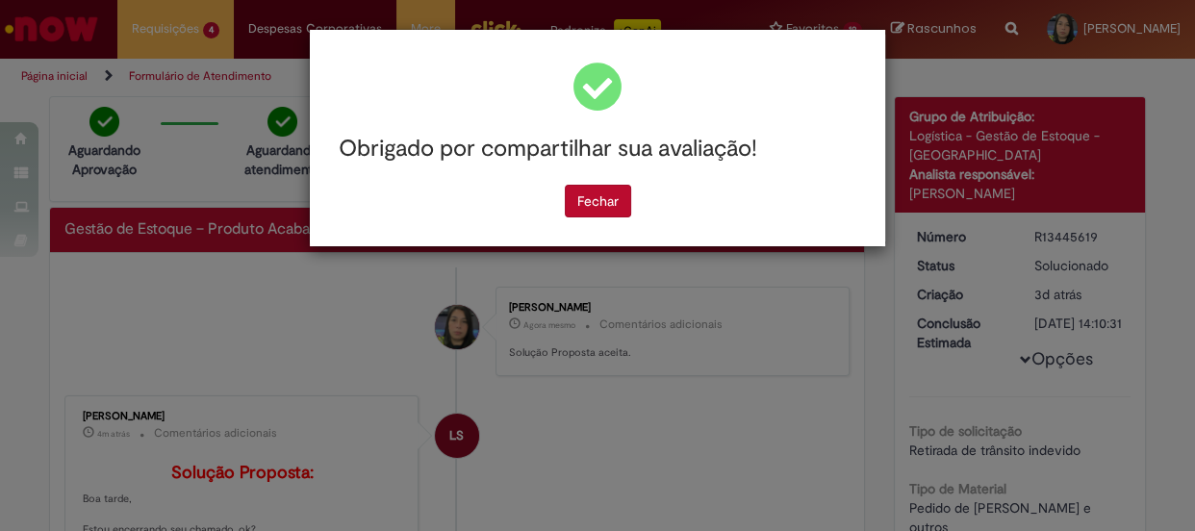
scroll to position [0, 0]
click at [606, 197] on button "Fechar" at bounding box center [598, 201] width 66 height 33
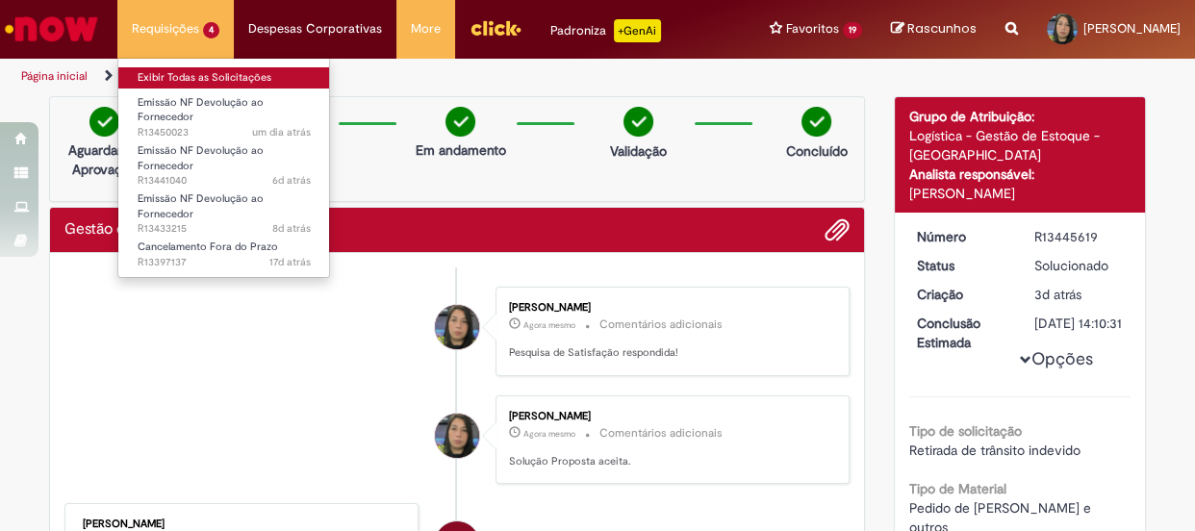
click at [198, 73] on link "Exibir Todas as Solicitações" at bounding box center [224, 77] width 212 height 21
